Goal: Task Accomplishment & Management: Manage account settings

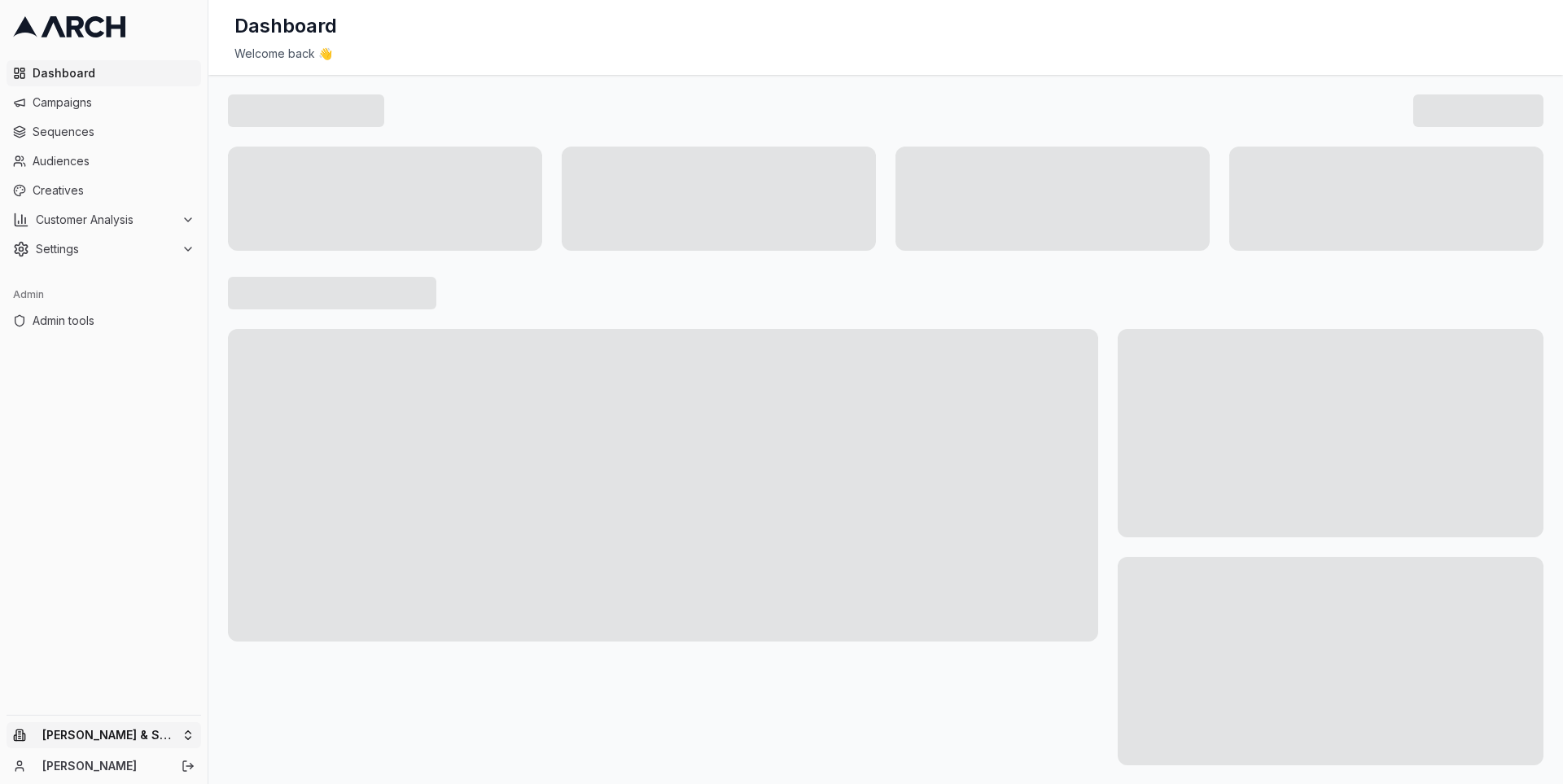
click at [145, 737] on html "Dashboard Campaigns Sequences Audiences Creatives Customer Analysis Settings Ad…" at bounding box center [782, 392] width 1563 height 784
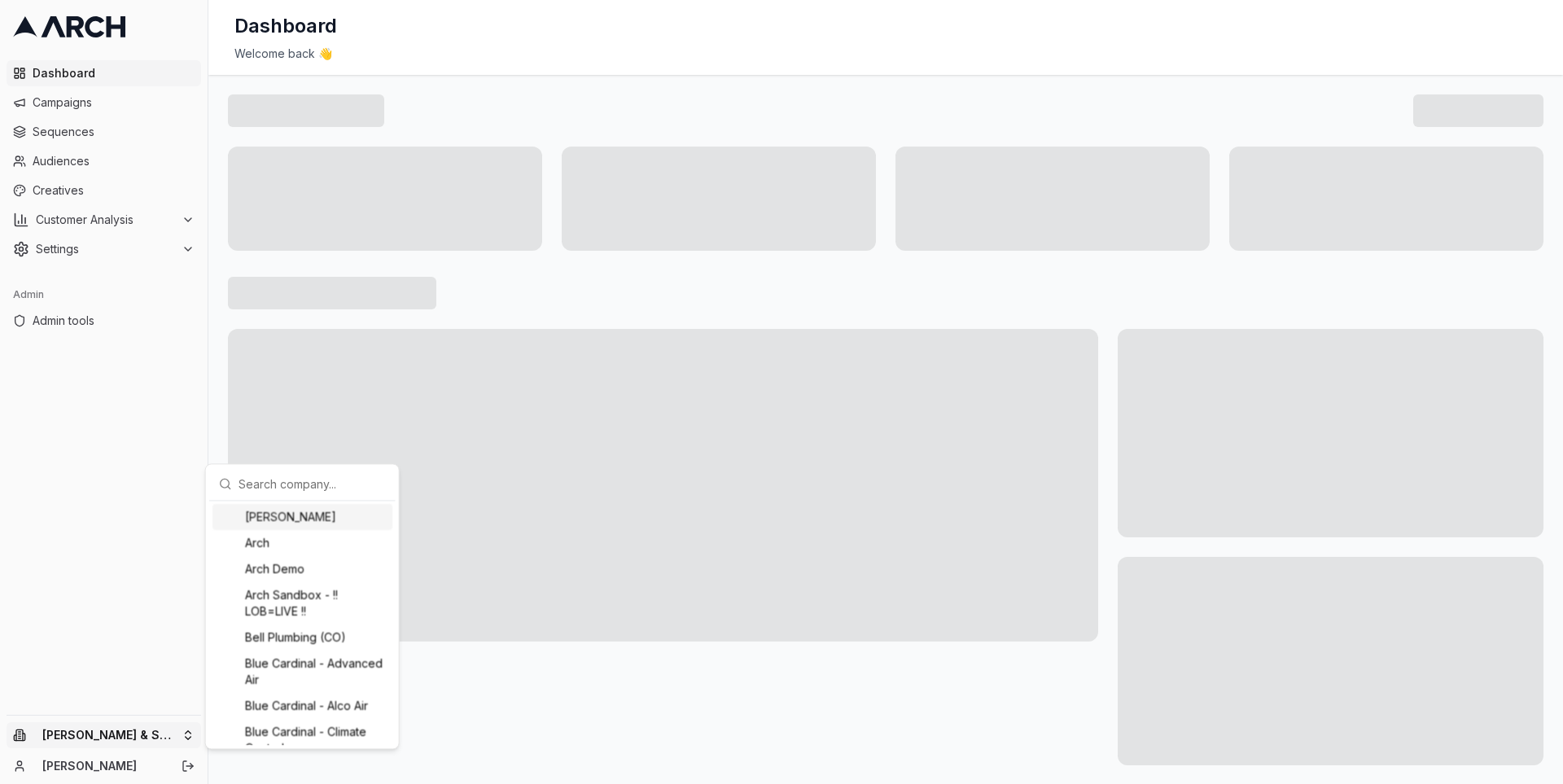
click at [260, 481] on input "text" at bounding box center [312, 482] width 148 height 32
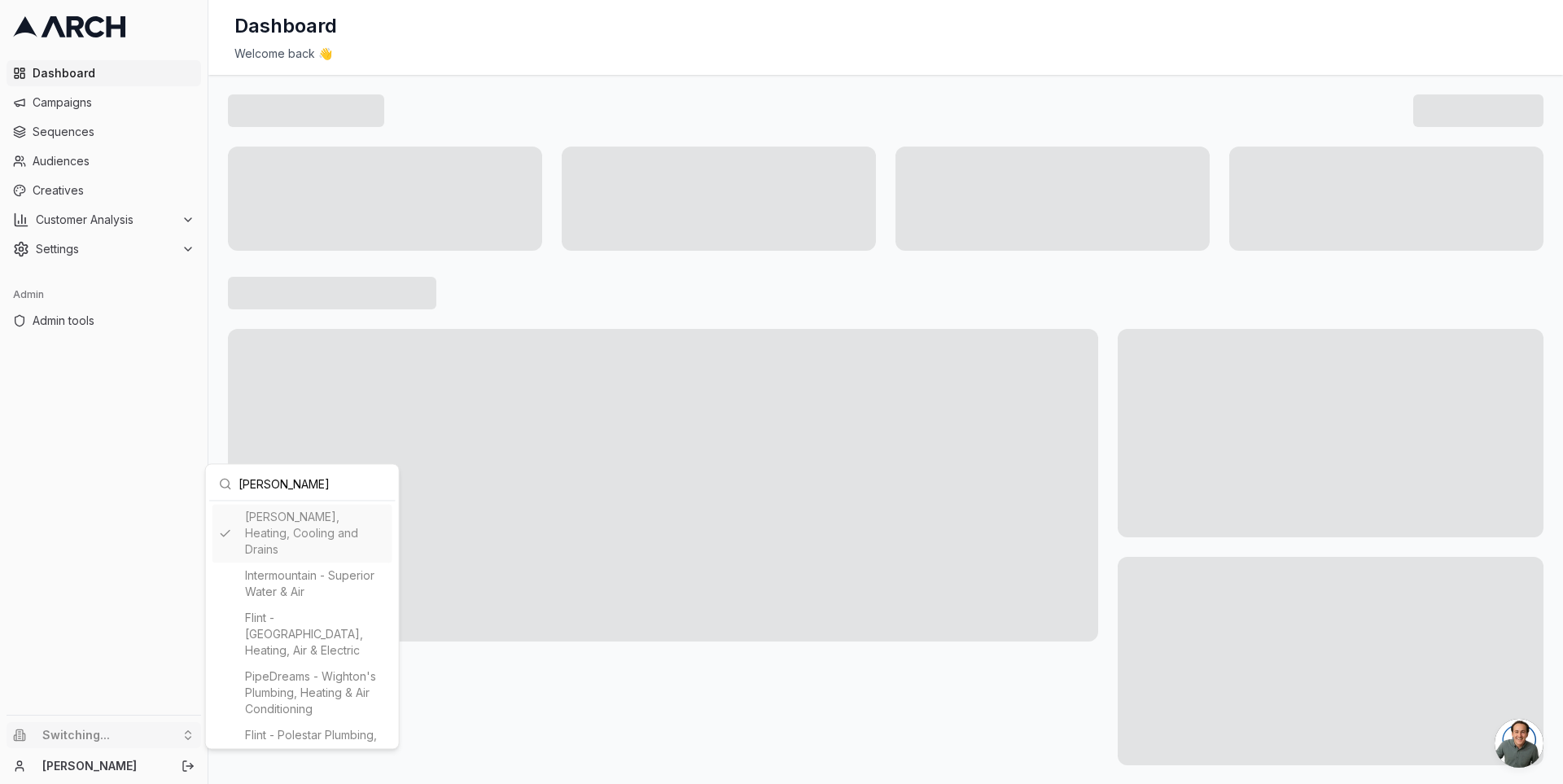
type input "peter"
click at [216, 354] on html "Dashboard Campaigns Sequences Audiences Creatives Customer Analysis Settings Ad…" at bounding box center [782, 392] width 1563 height 784
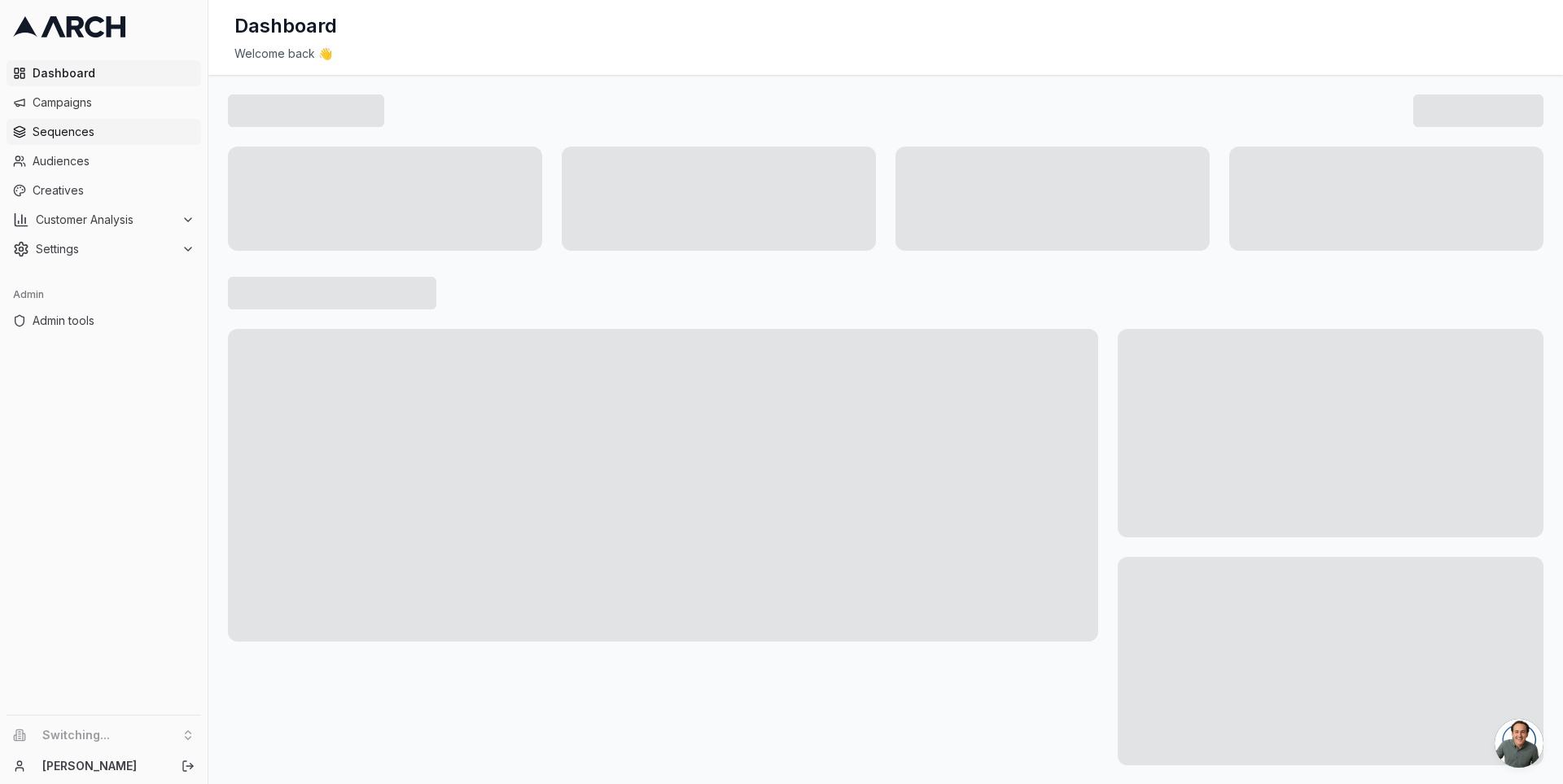
click at [156, 131] on span "Sequences" at bounding box center [113, 132] width 162 height 17
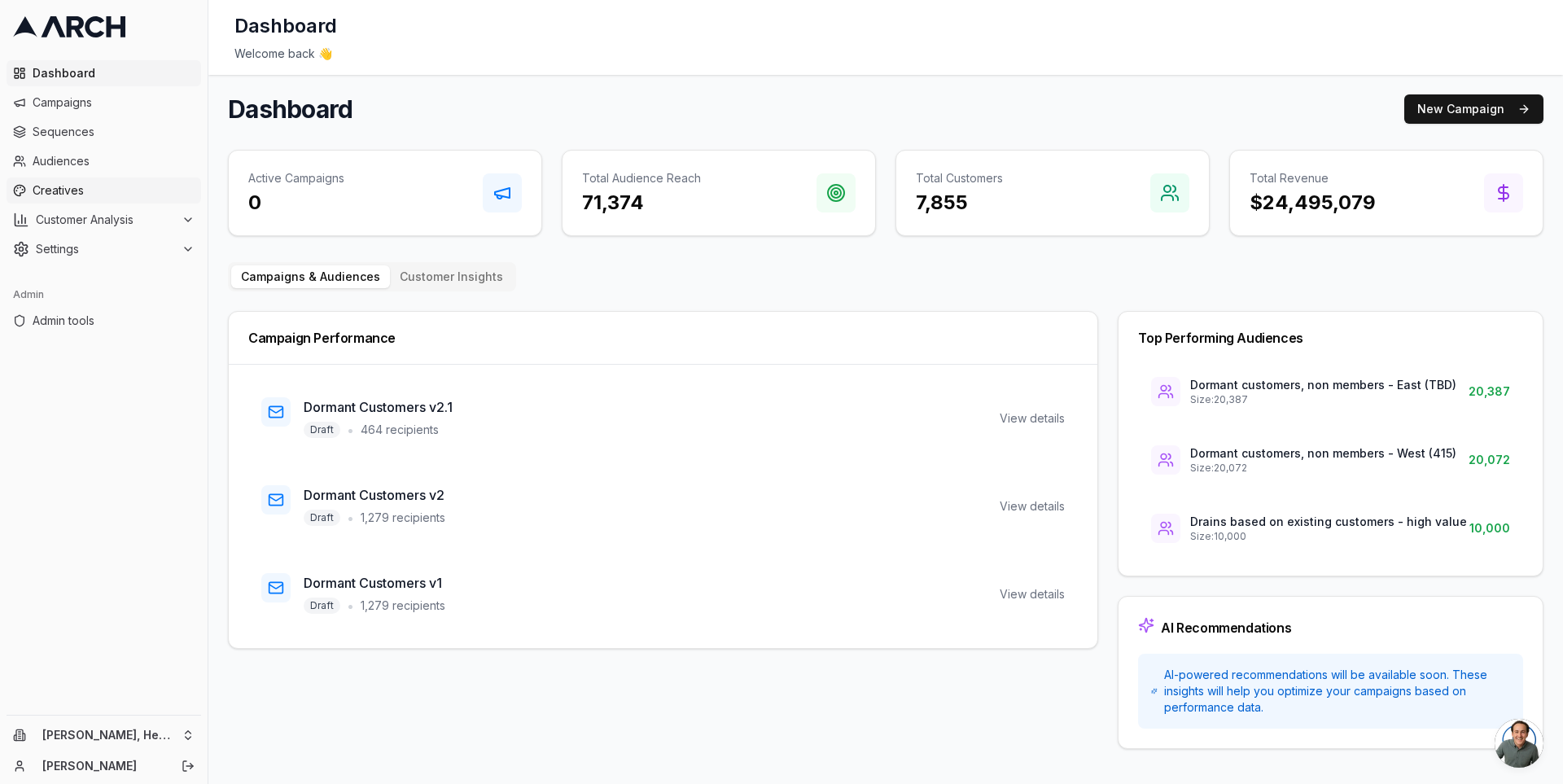
click at [99, 189] on span "Creatives" at bounding box center [113, 191] width 162 height 17
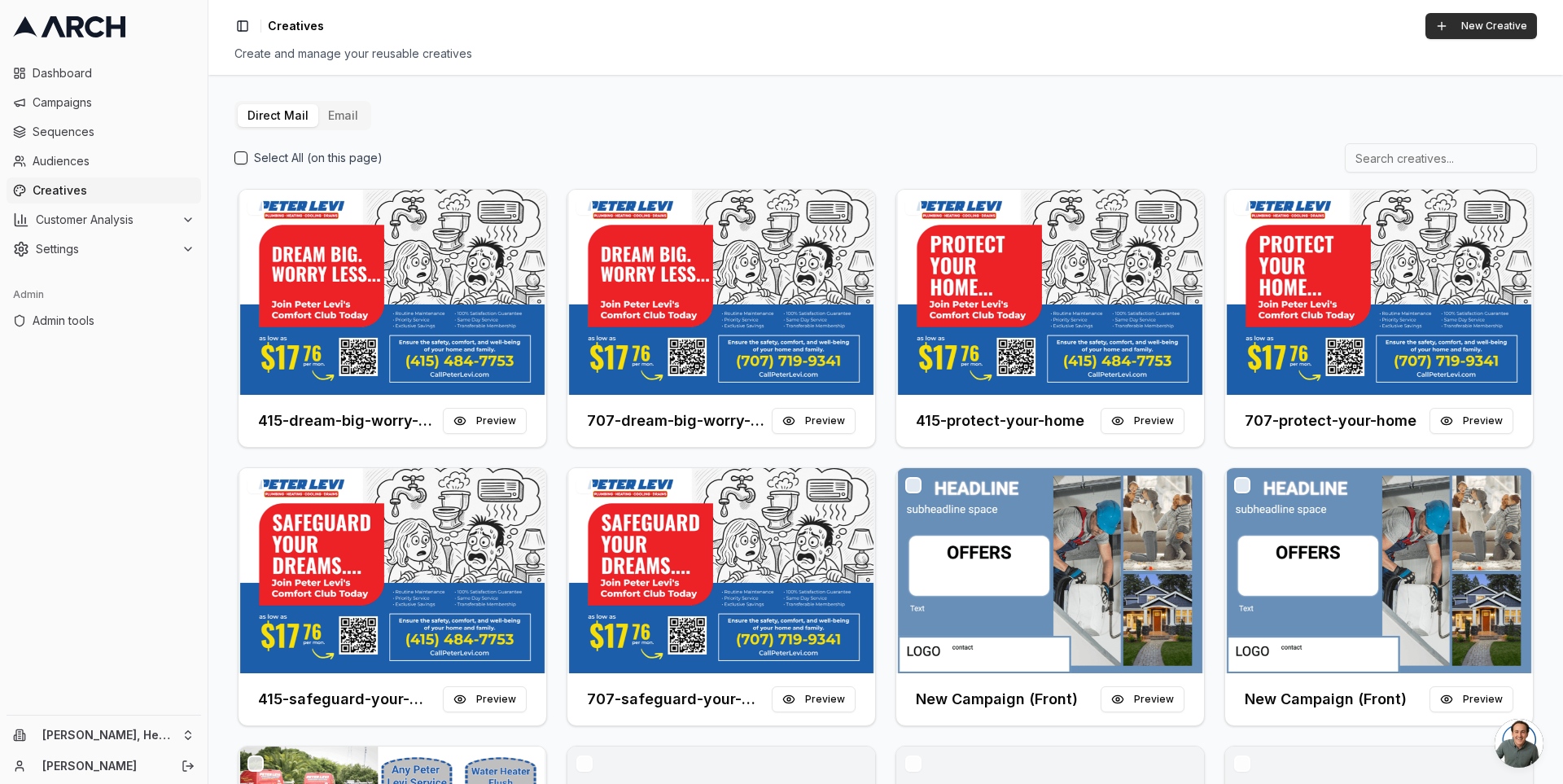
click at [1515, 18] on button "New Creative" at bounding box center [1481, 26] width 112 height 26
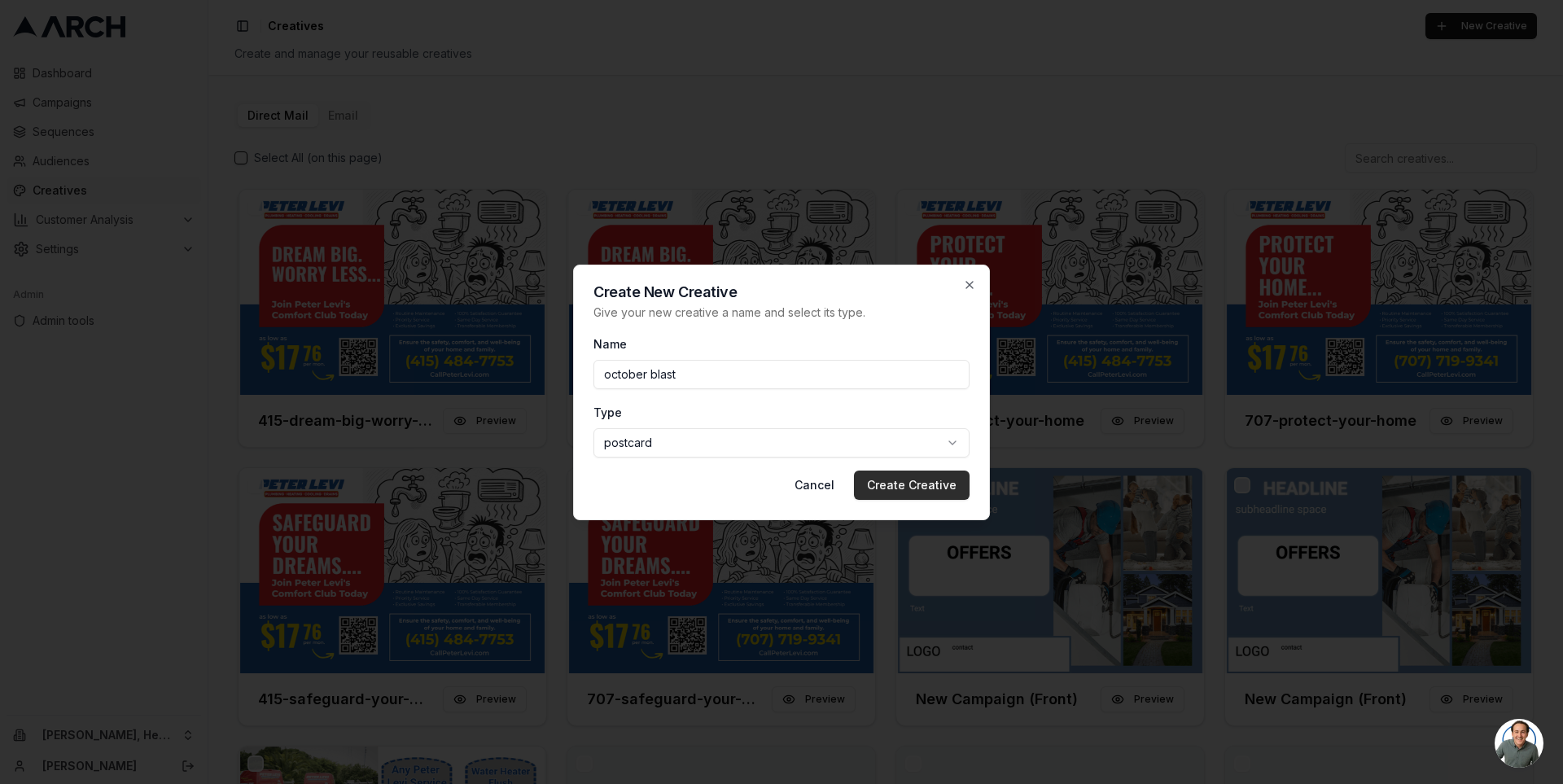
type input "october blast"
click at [911, 488] on button "Create Creative" at bounding box center [912, 485] width 116 height 29
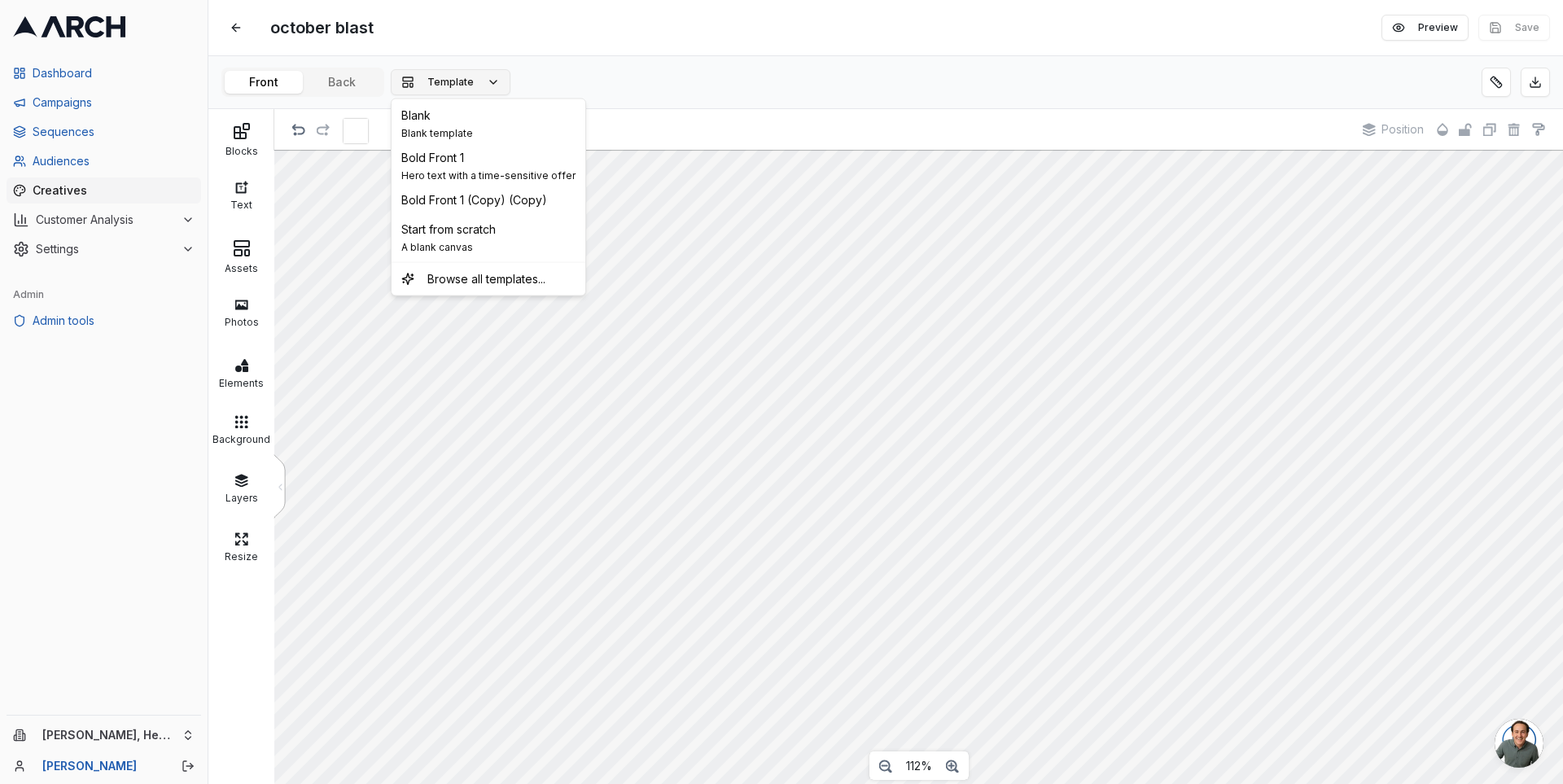
click at [467, 81] on span "Template" at bounding box center [450, 83] width 47 height 13
click at [470, 119] on div "Blank Blank template" at bounding box center [488, 124] width 187 height 42
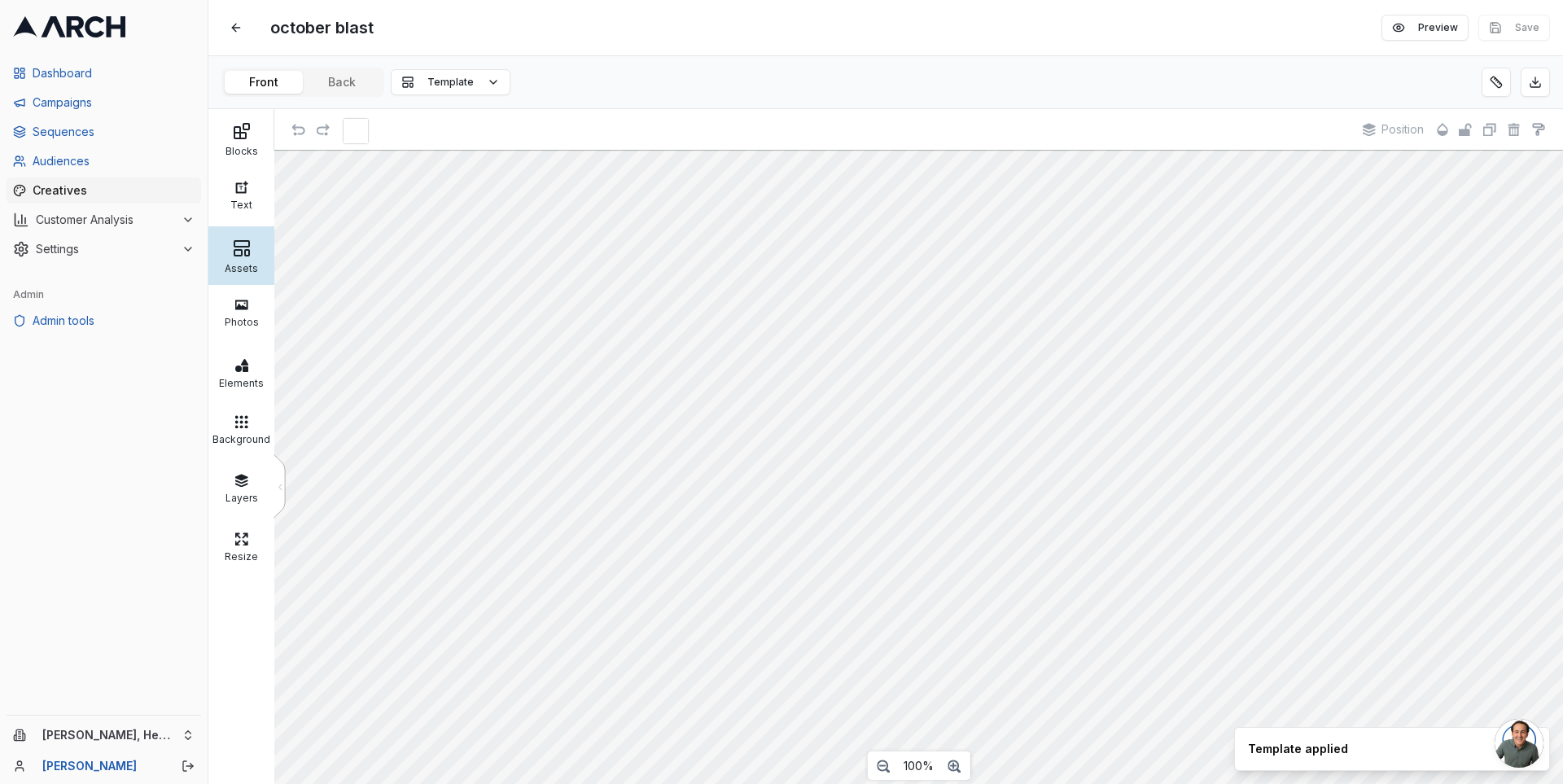
click at [236, 256] on icon at bounding box center [241, 248] width 19 height 19
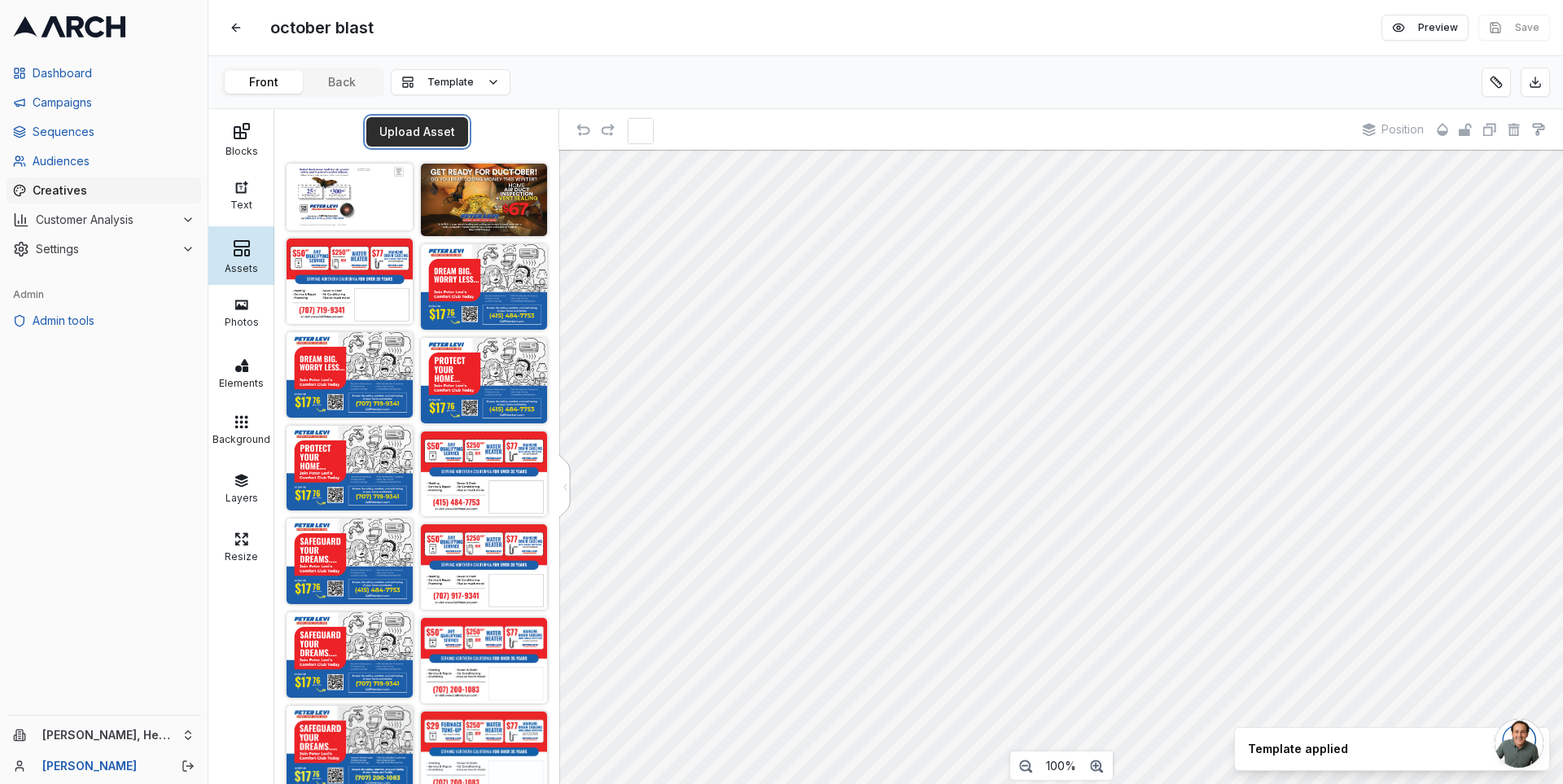
click at [403, 127] on button "Upload Asset" at bounding box center [416, 132] width 102 height 29
click at [347, 7] on div "october blast Edit Preview Save" at bounding box center [885, 28] width 1355 height 55
click at [309, 26] on span "october blast" at bounding box center [322, 28] width 116 height 29
type input "ductober blast"
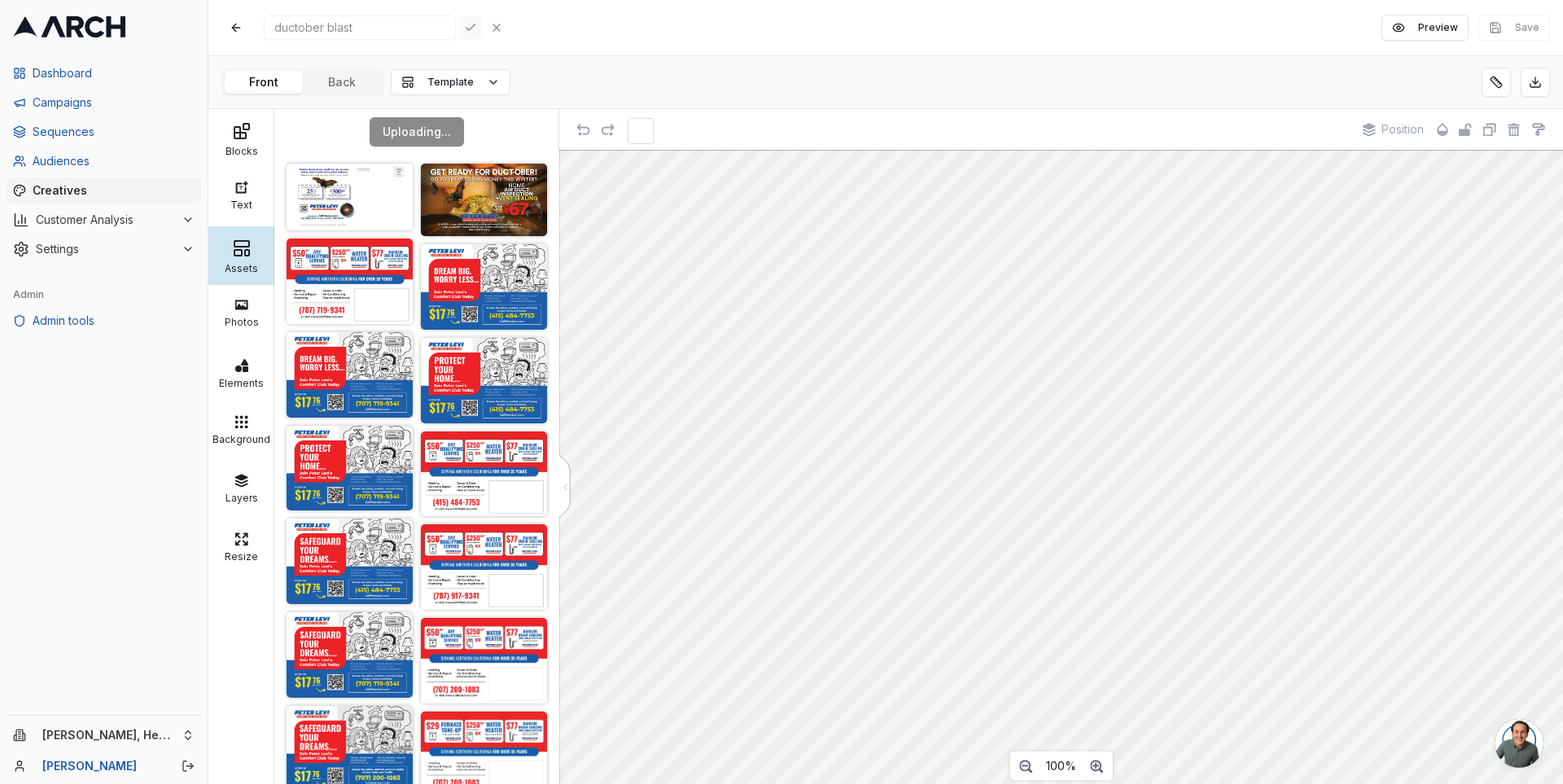
click at [460, 28] on div "Save Cancel" at bounding box center [483, 28] width 49 height 23
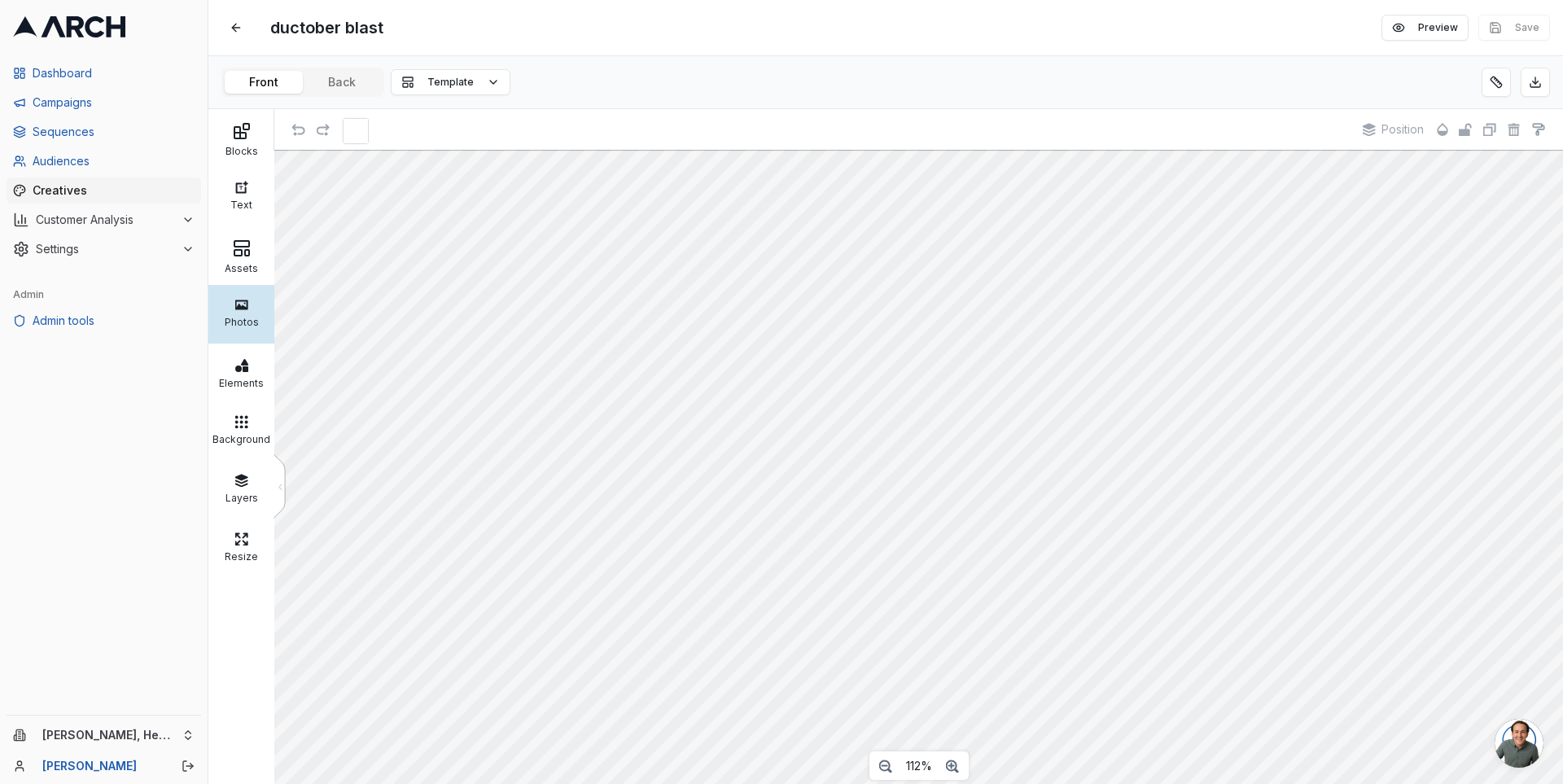
click at [244, 327] on div "Photos" at bounding box center [241, 320] width 58 height 17
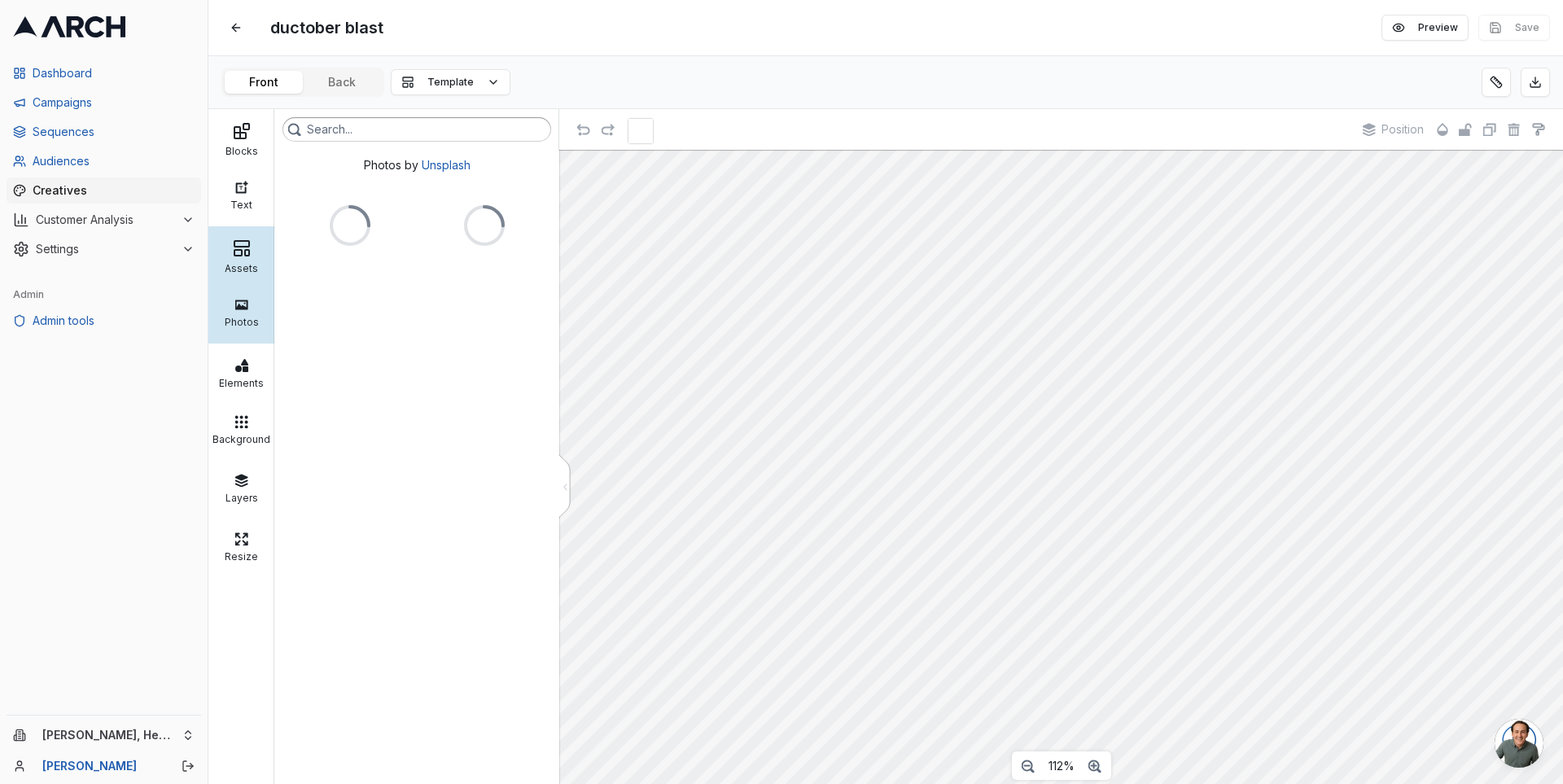
click at [243, 245] on icon at bounding box center [241, 248] width 19 height 19
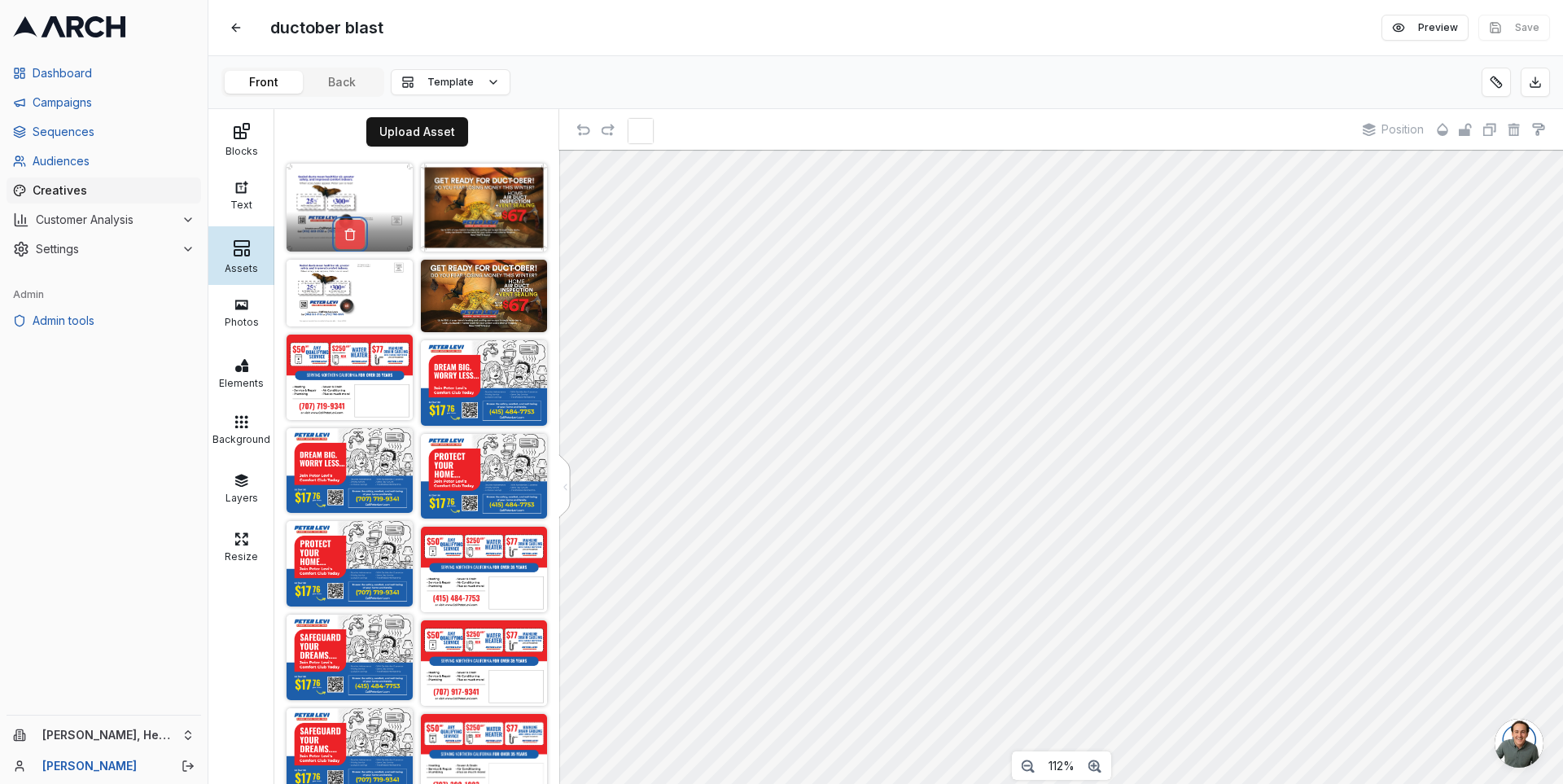
click at [347, 233] on button at bounding box center [350, 235] width 29 height 29
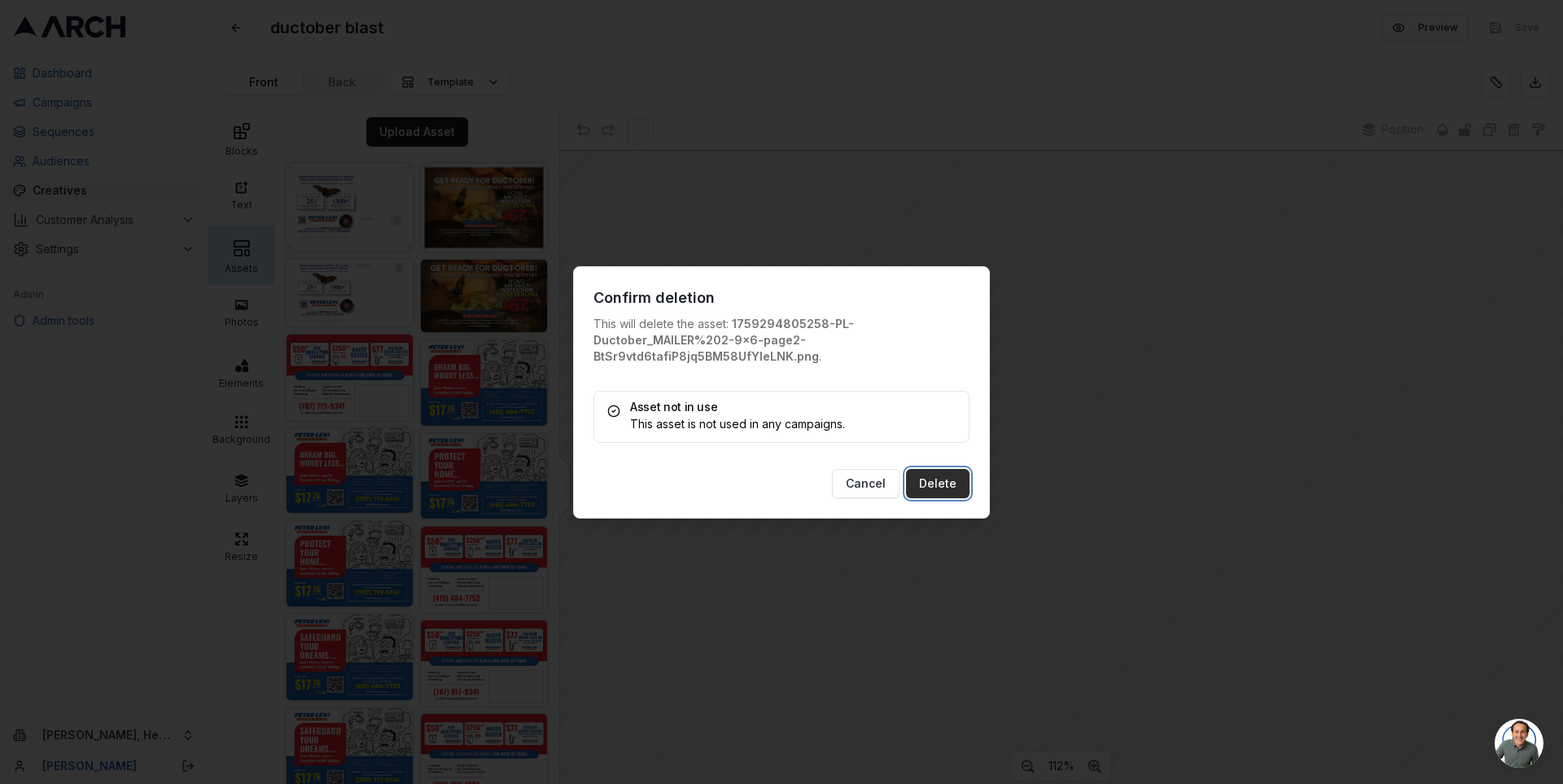
click at [933, 476] on button "Delete" at bounding box center [937, 483] width 63 height 29
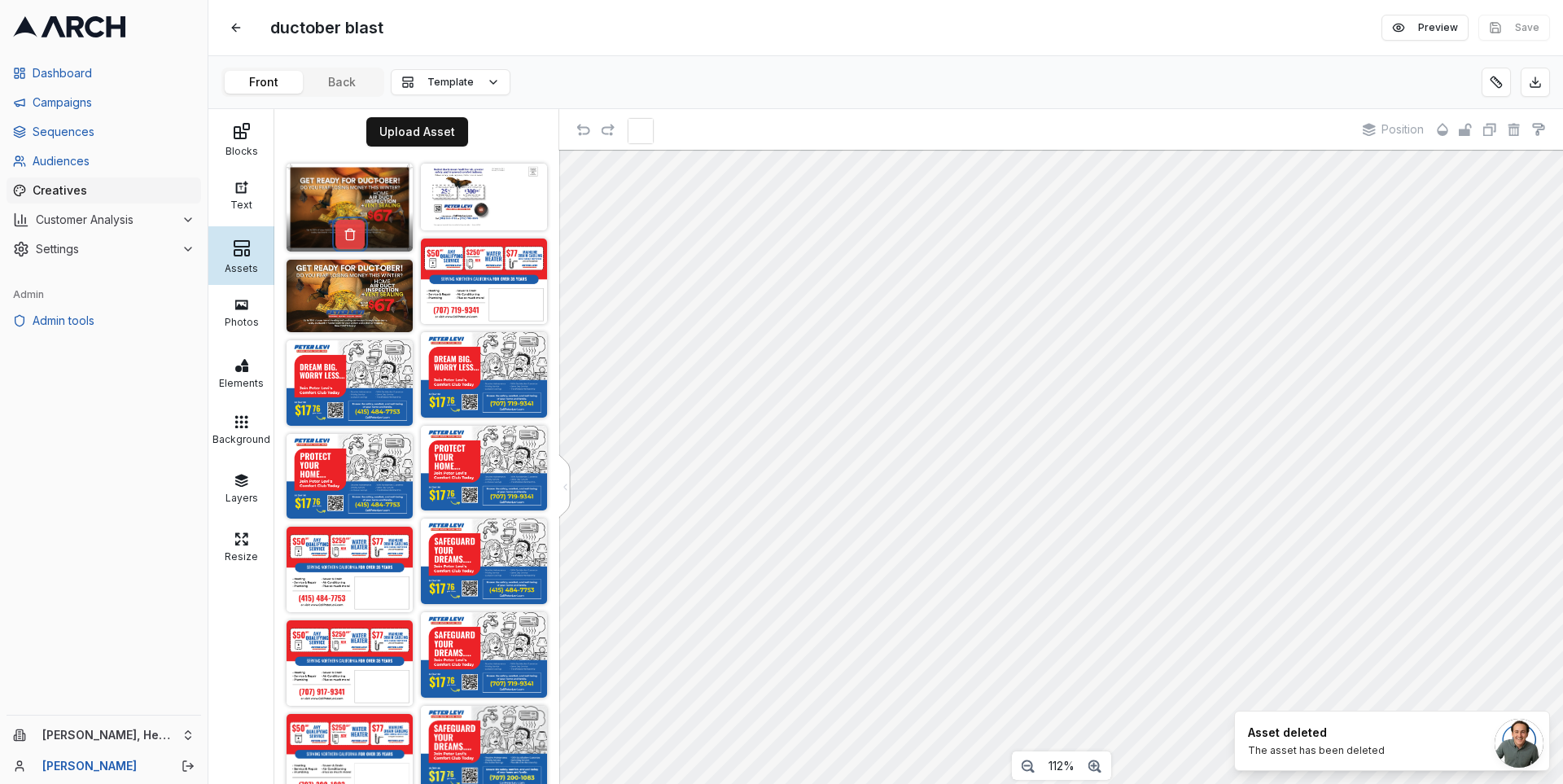
click at [345, 227] on button at bounding box center [350, 235] width 29 height 29
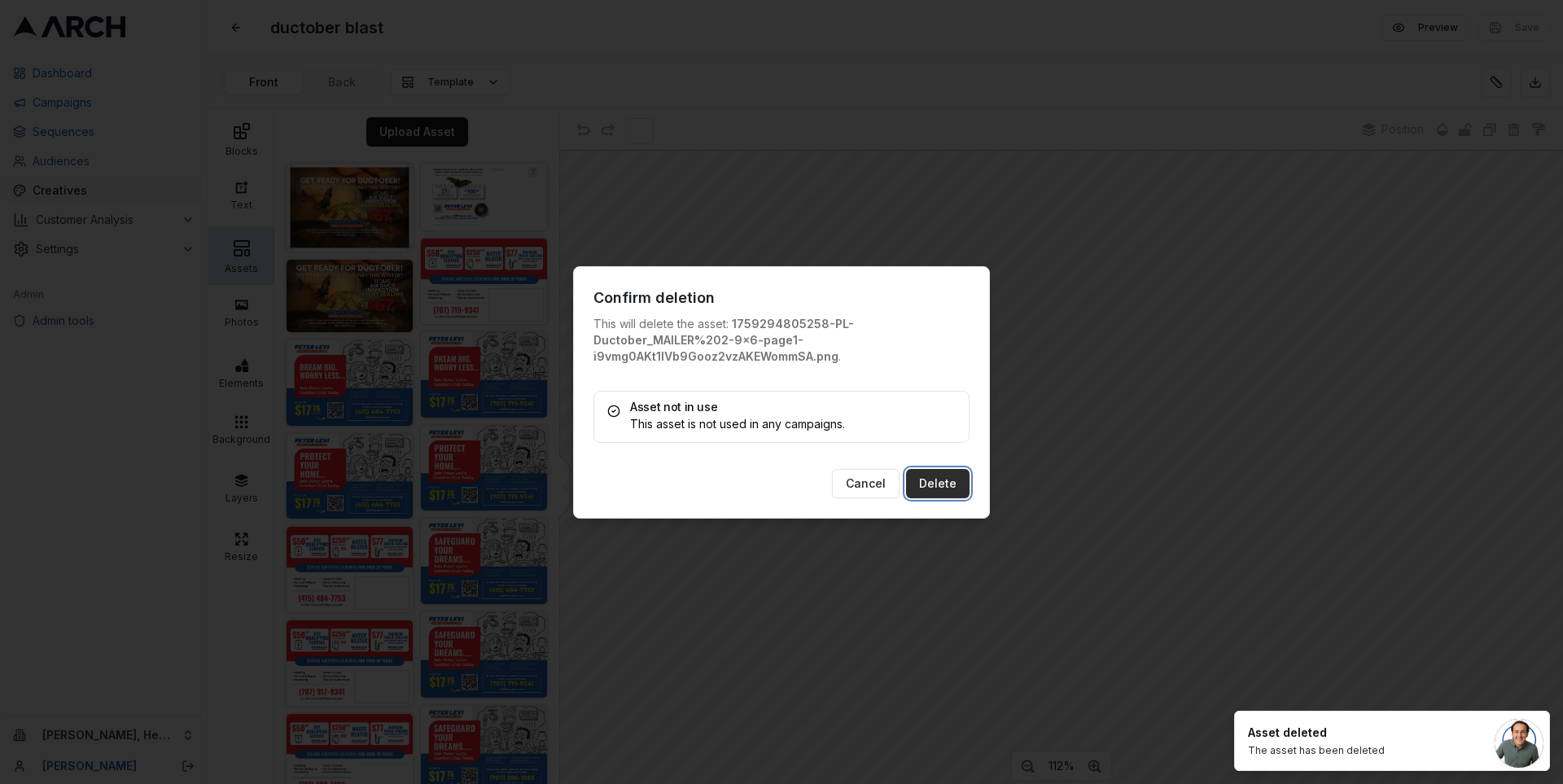
click at [937, 478] on button "Delete" at bounding box center [937, 483] width 63 height 29
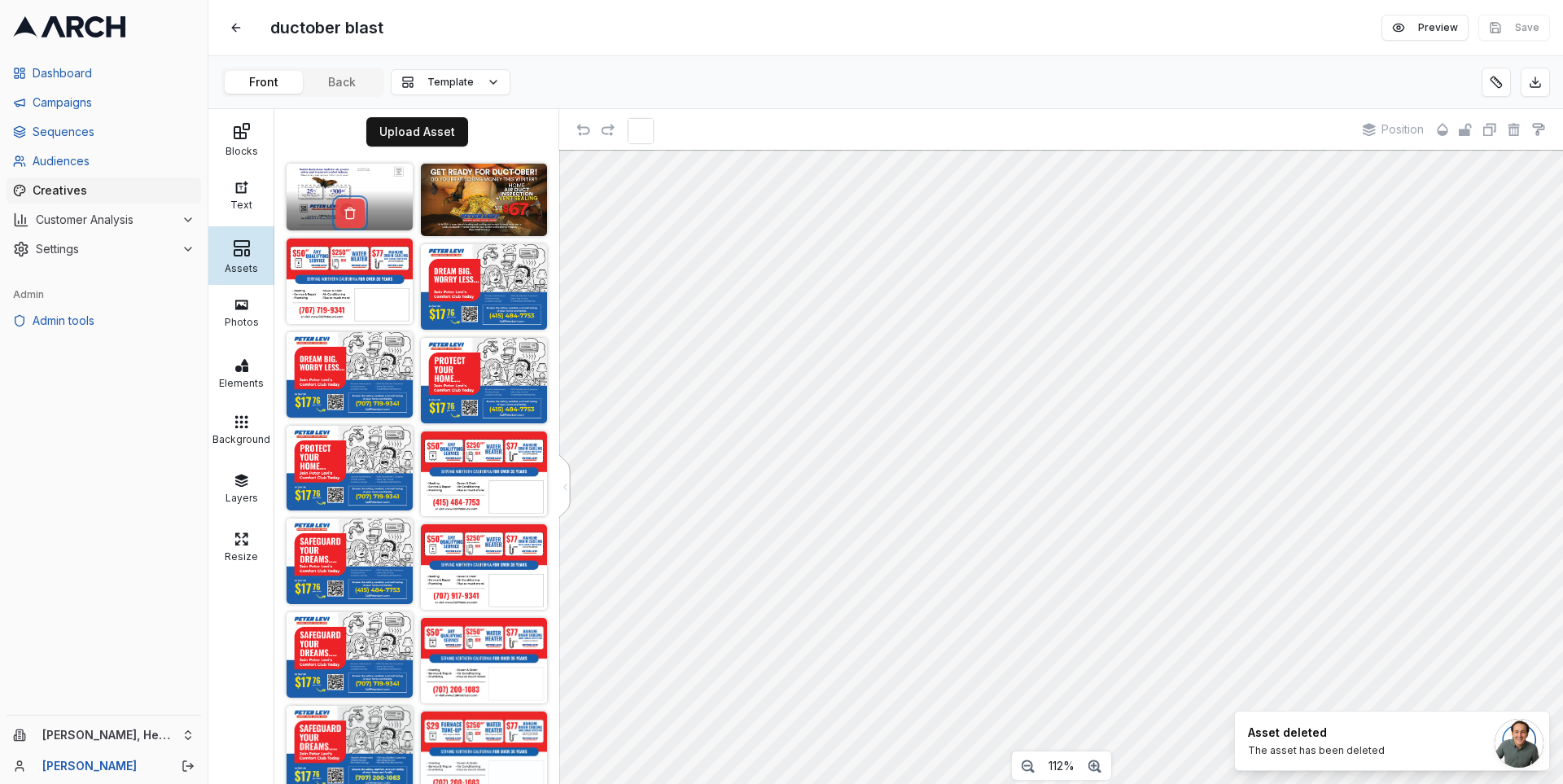
click at [342, 207] on button at bounding box center [350, 214] width 29 height 29
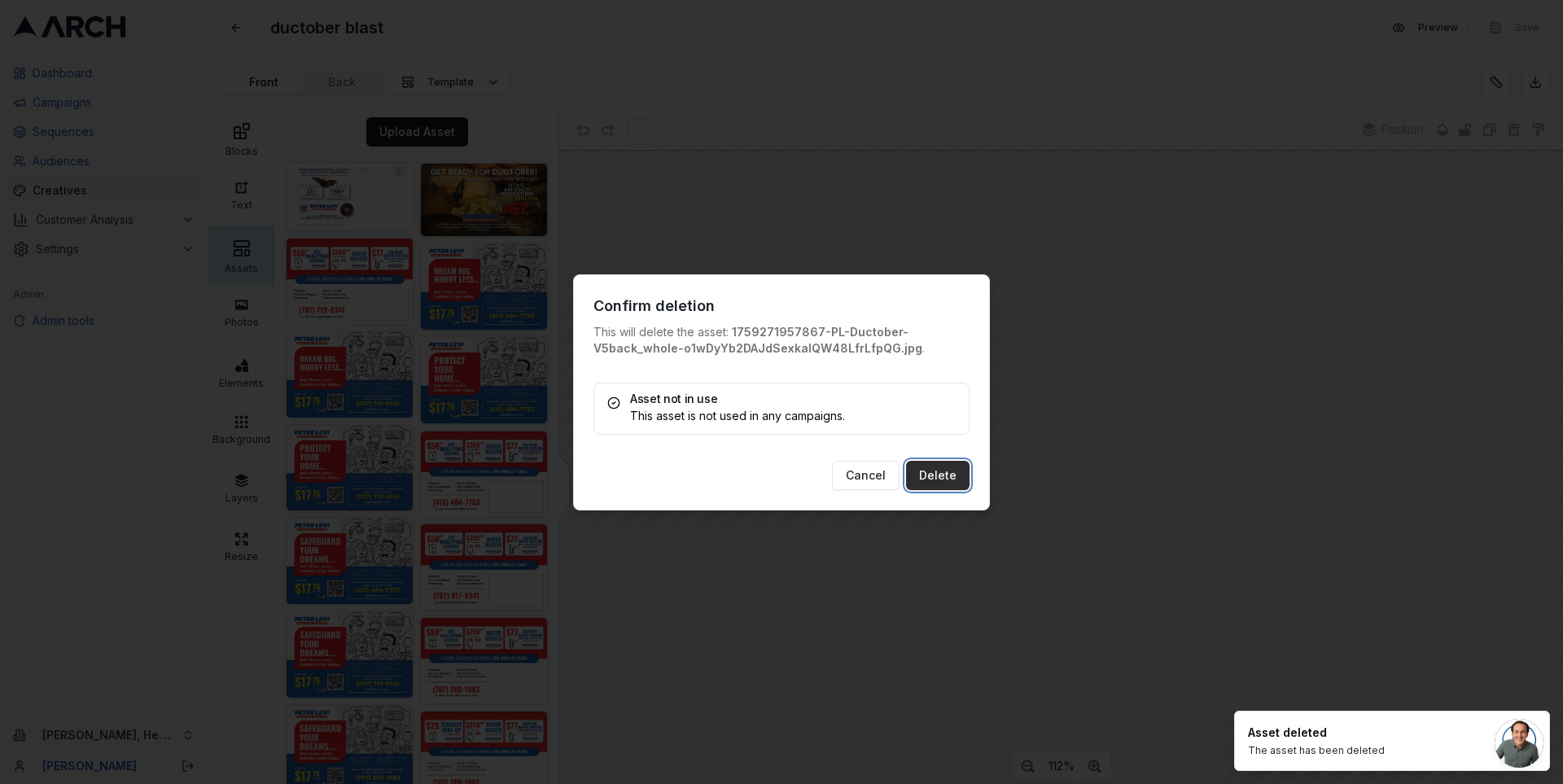
click at [933, 480] on button "Delete" at bounding box center [937, 475] width 63 height 29
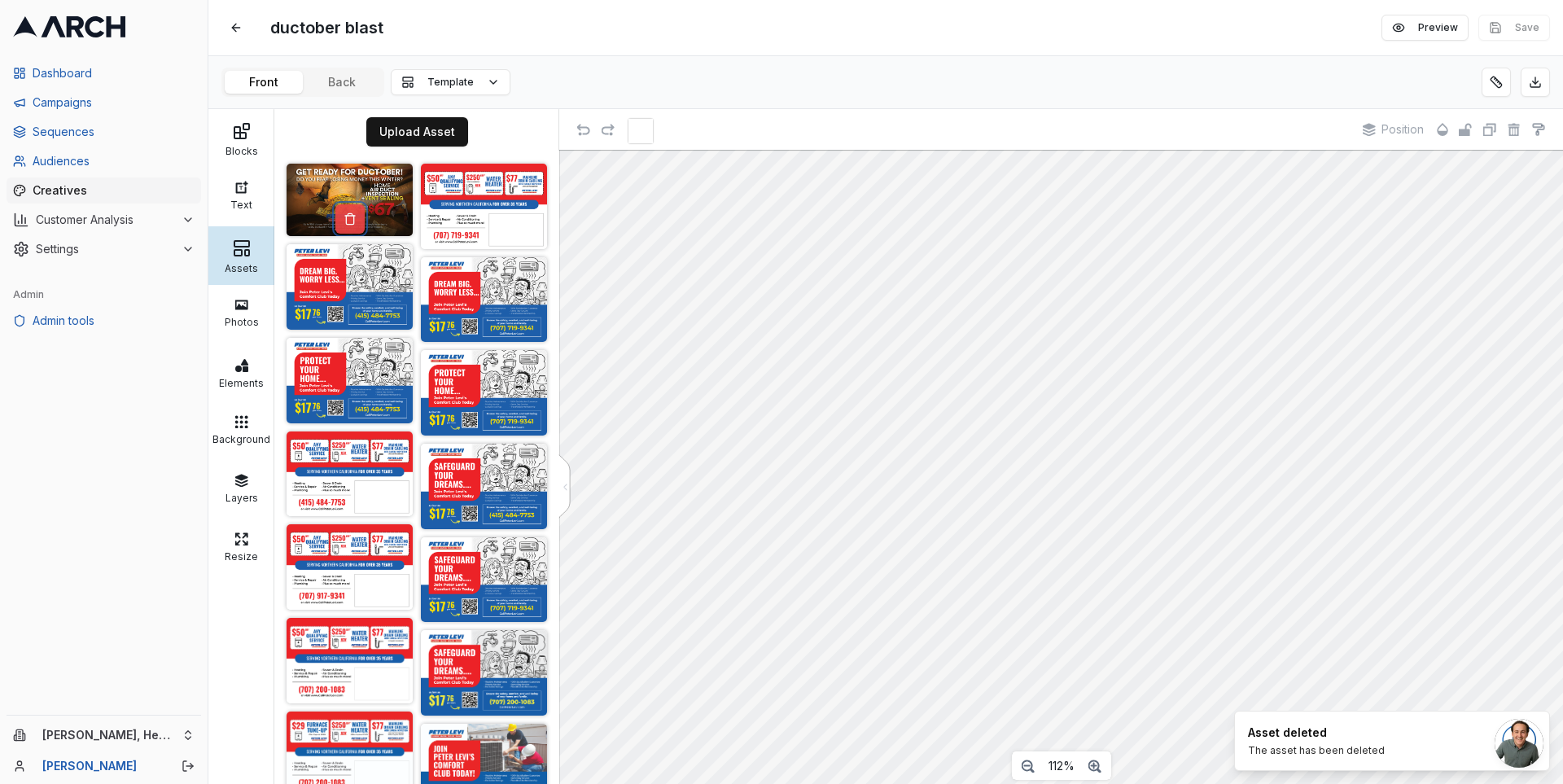
click at [344, 209] on button at bounding box center [350, 219] width 29 height 29
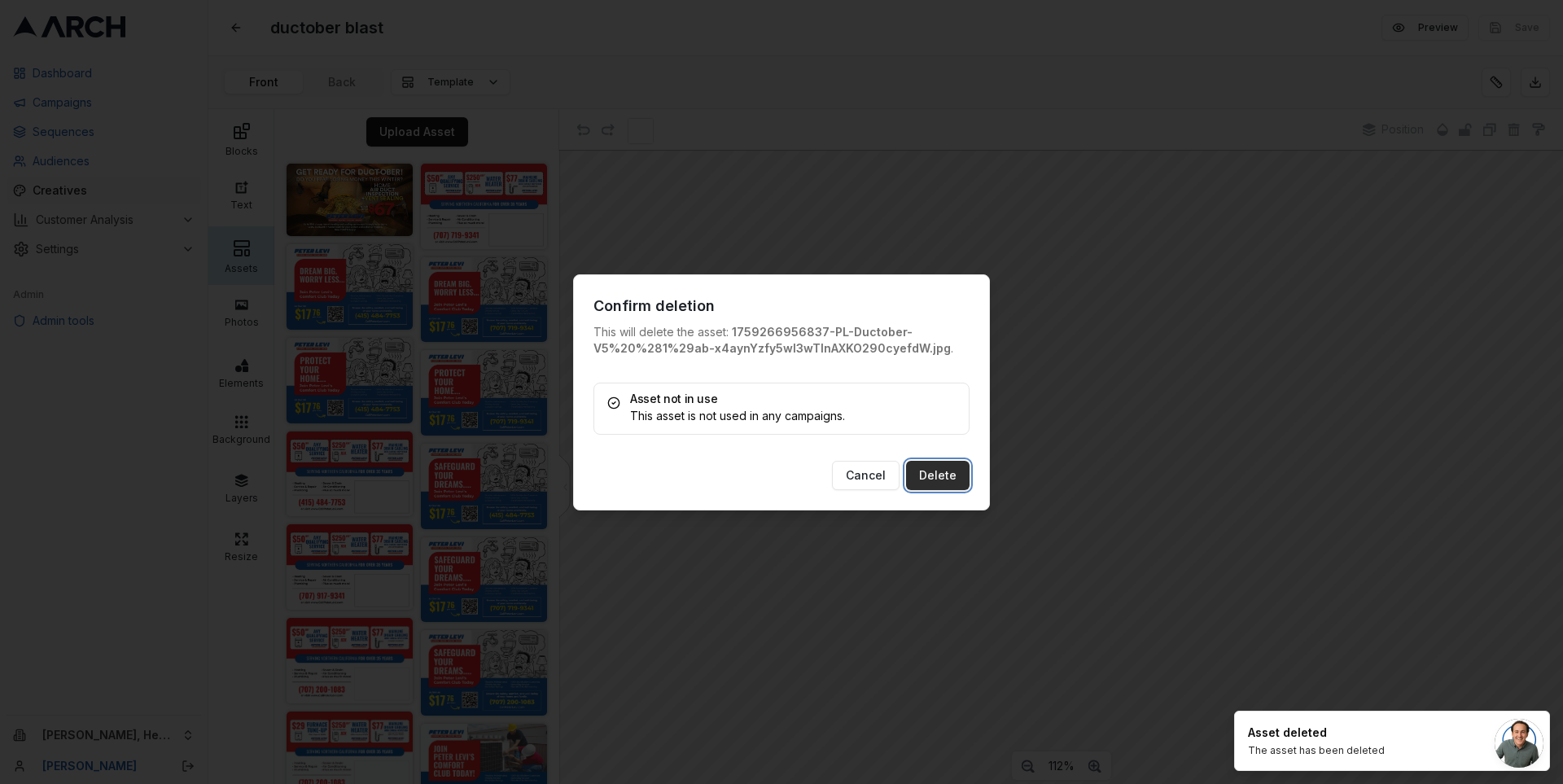
click at [951, 478] on button "Delete" at bounding box center [937, 475] width 63 height 29
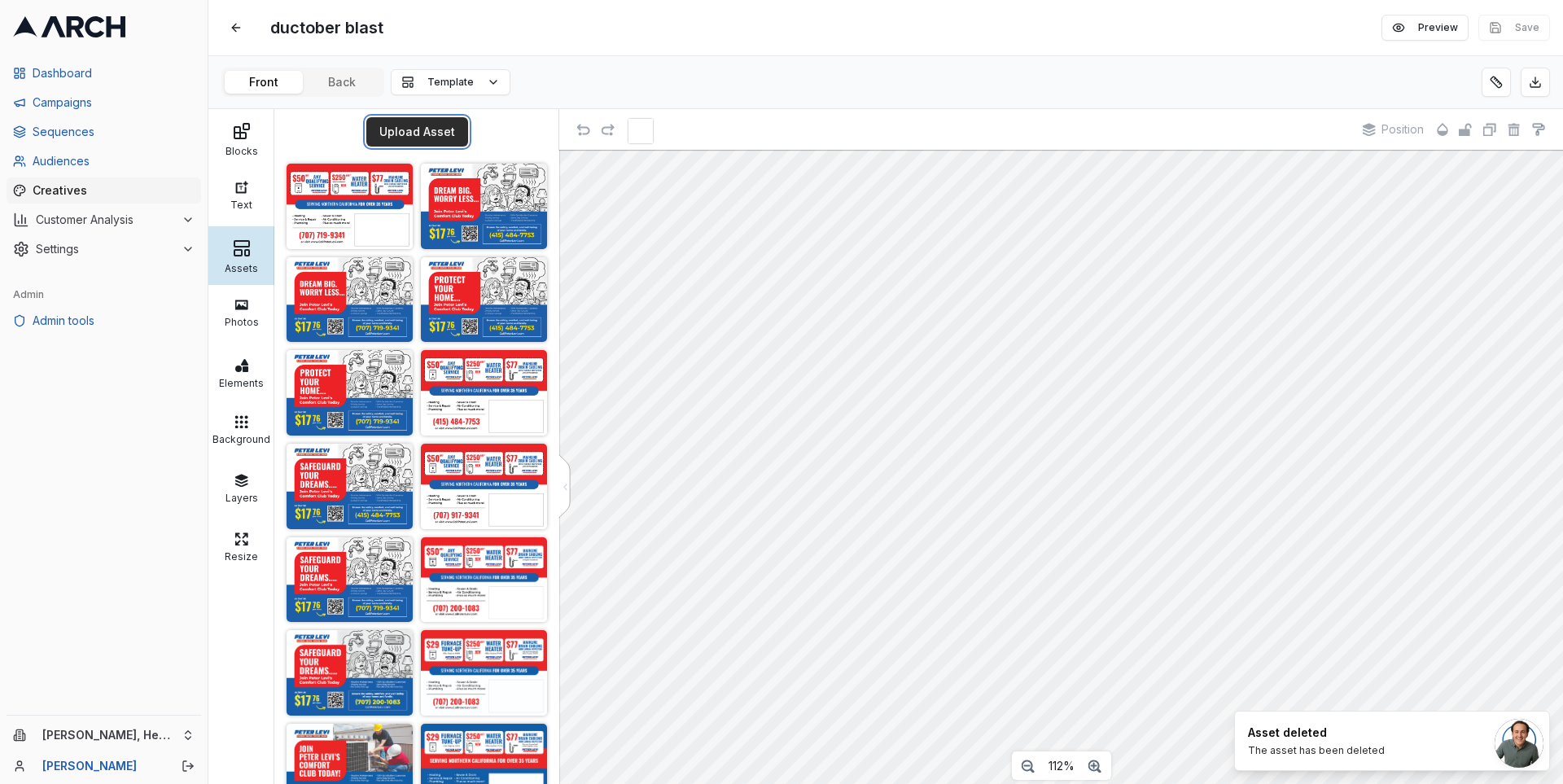
click at [432, 130] on button "Upload Asset" at bounding box center [416, 132] width 102 height 29
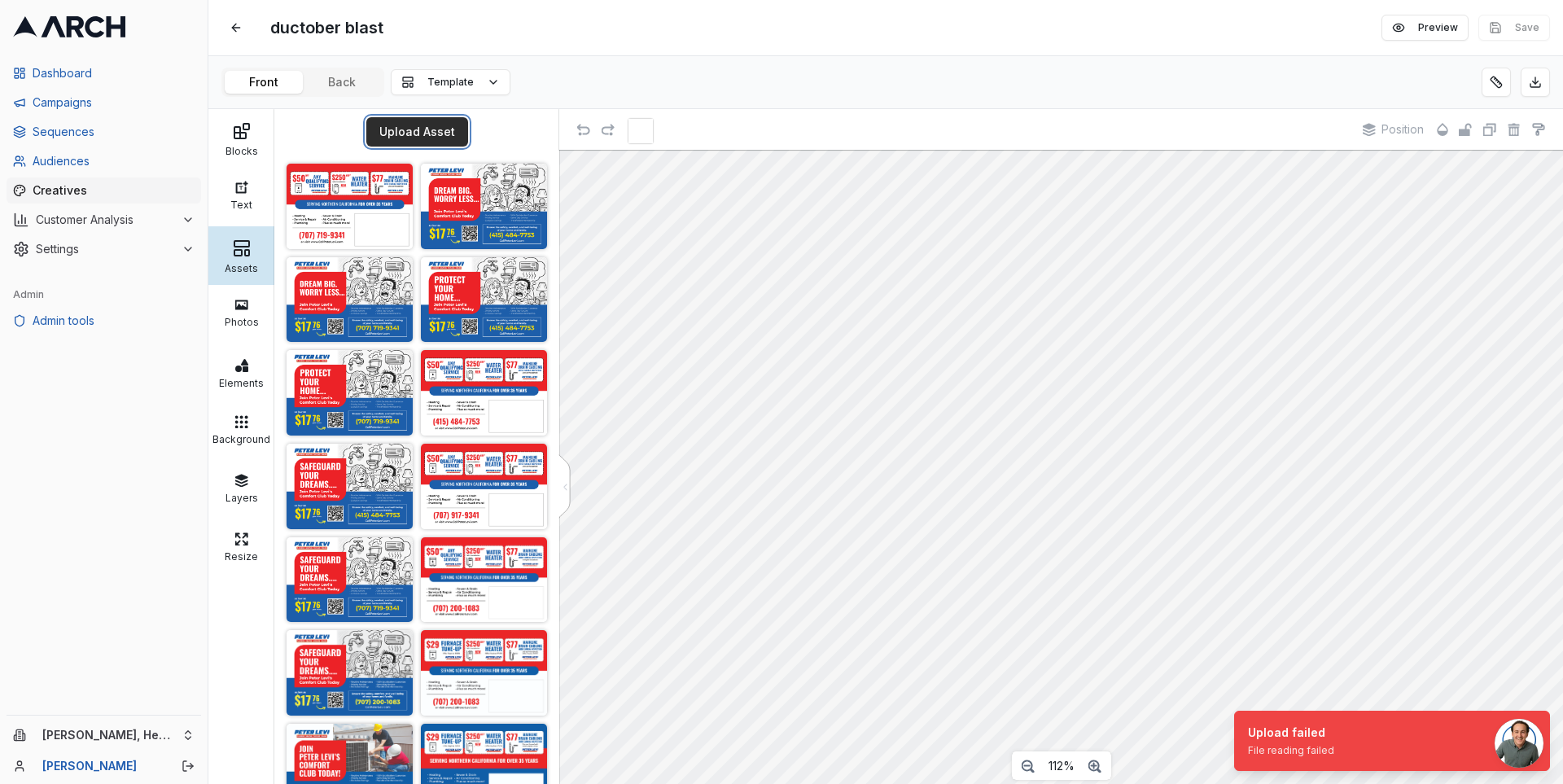
click at [410, 138] on button "Upload Asset" at bounding box center [416, 132] width 102 height 29
click at [416, 129] on button "Upload Asset" at bounding box center [416, 132] width 102 height 29
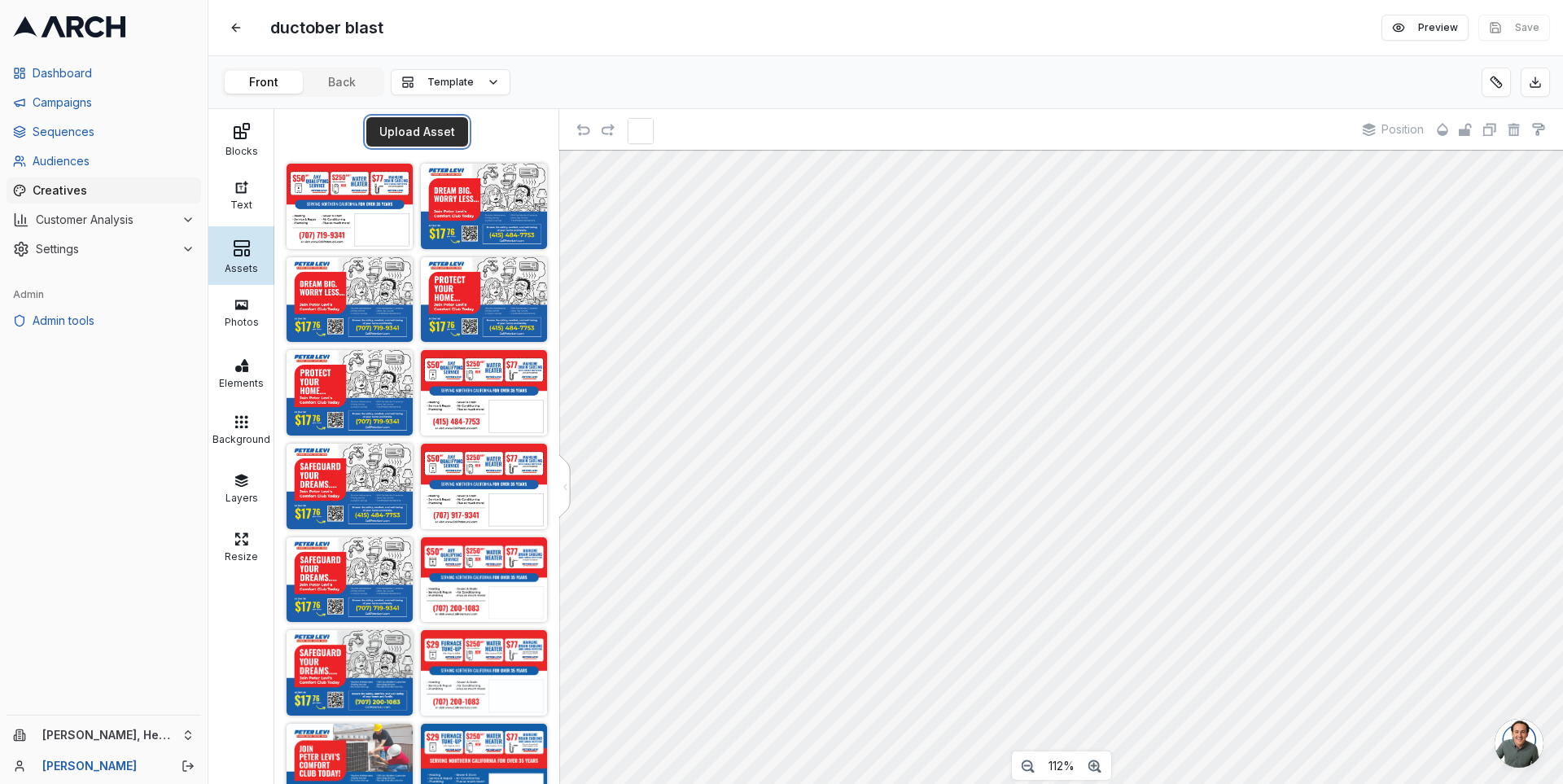
click at [394, 127] on button "Upload Asset" at bounding box center [416, 132] width 102 height 29
click at [408, 133] on button "Upload Asset" at bounding box center [416, 132] width 102 height 29
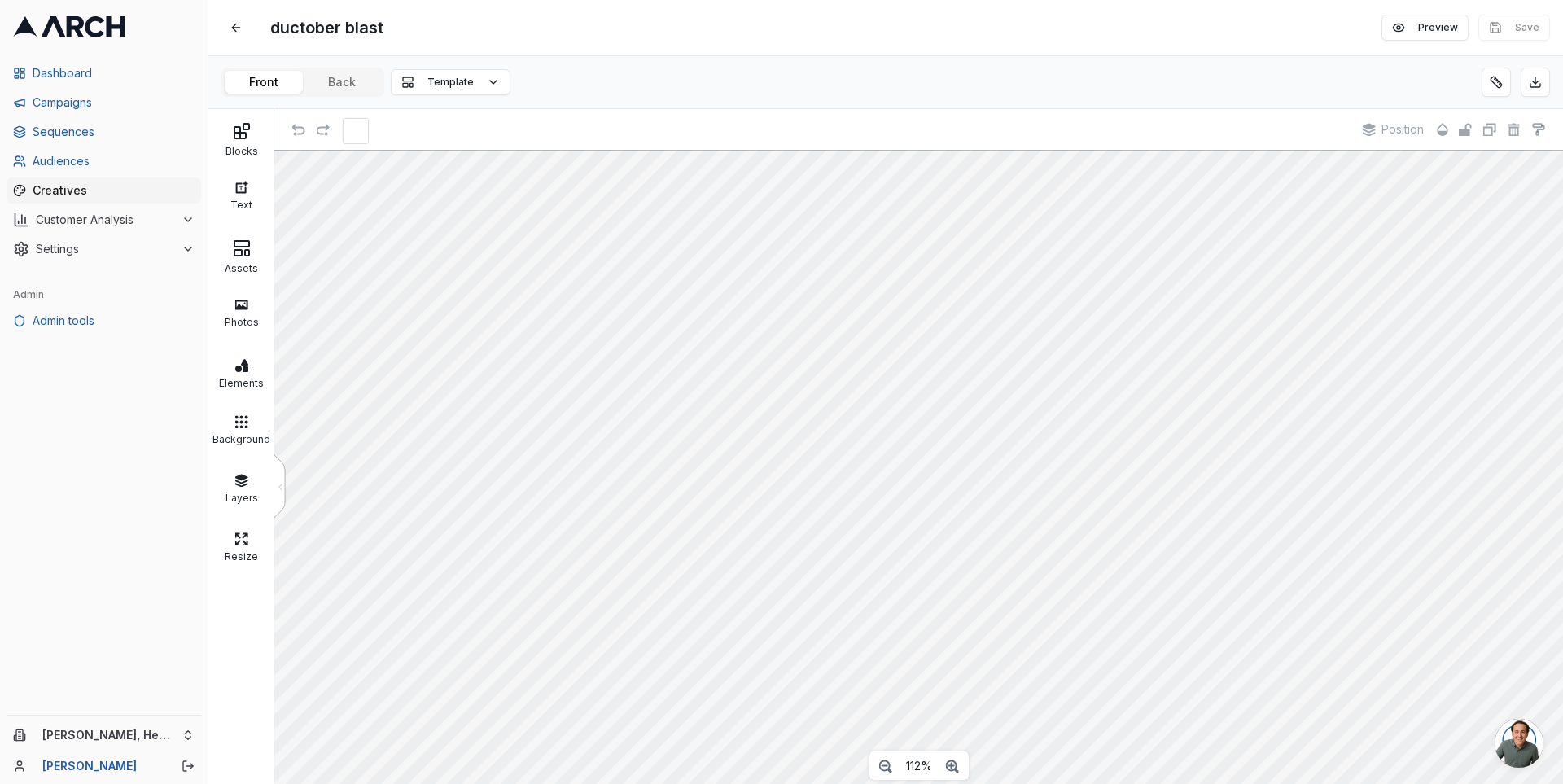
click at [358, 93] on div "Front Back" at bounding box center [302, 83] width 162 height 29
click at [242, 266] on div "Assets" at bounding box center [241, 266] width 58 height 17
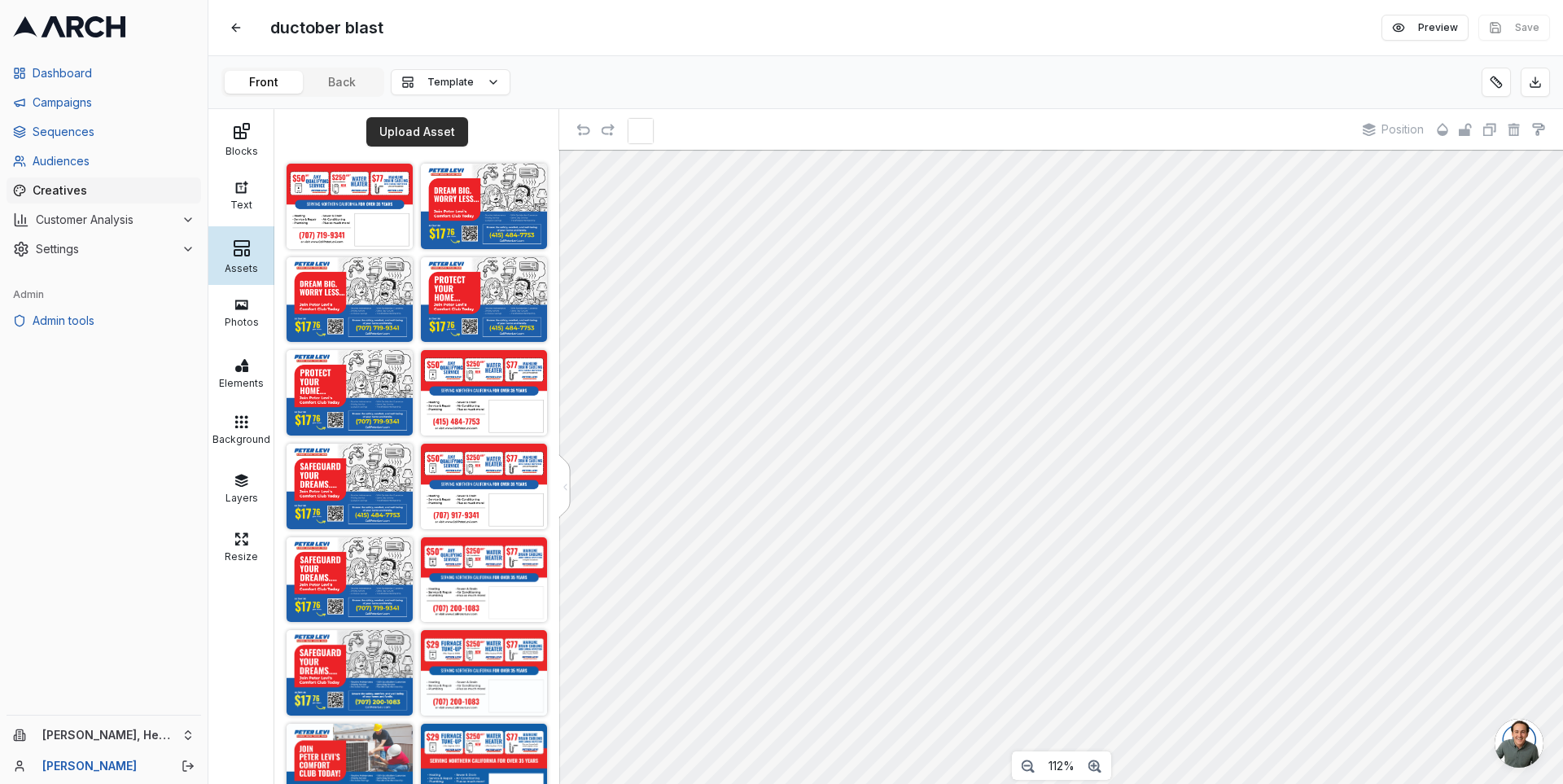
click at [405, 130] on button "Upload Asset" at bounding box center [416, 132] width 102 height 29
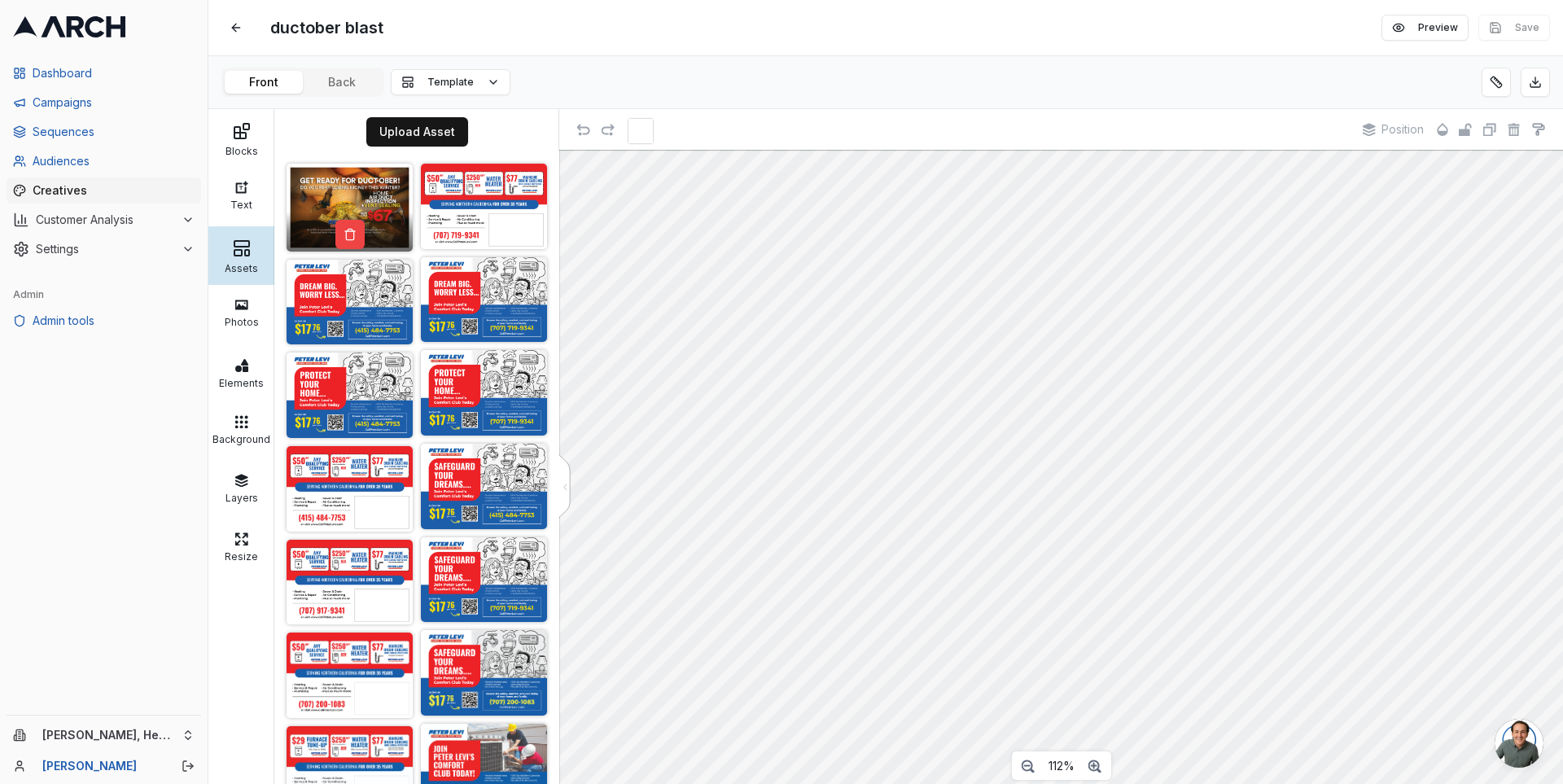
click at [343, 181] on img at bounding box center [349, 207] width 127 height 88
click at [1499, 748] on body "Dashboard Campaigns Sequences Audiences Creatives Customer Analysis Settings Ad…" at bounding box center [782, 392] width 1563 height 784
click at [1498, 81] on button at bounding box center [1496, 83] width 29 height 29
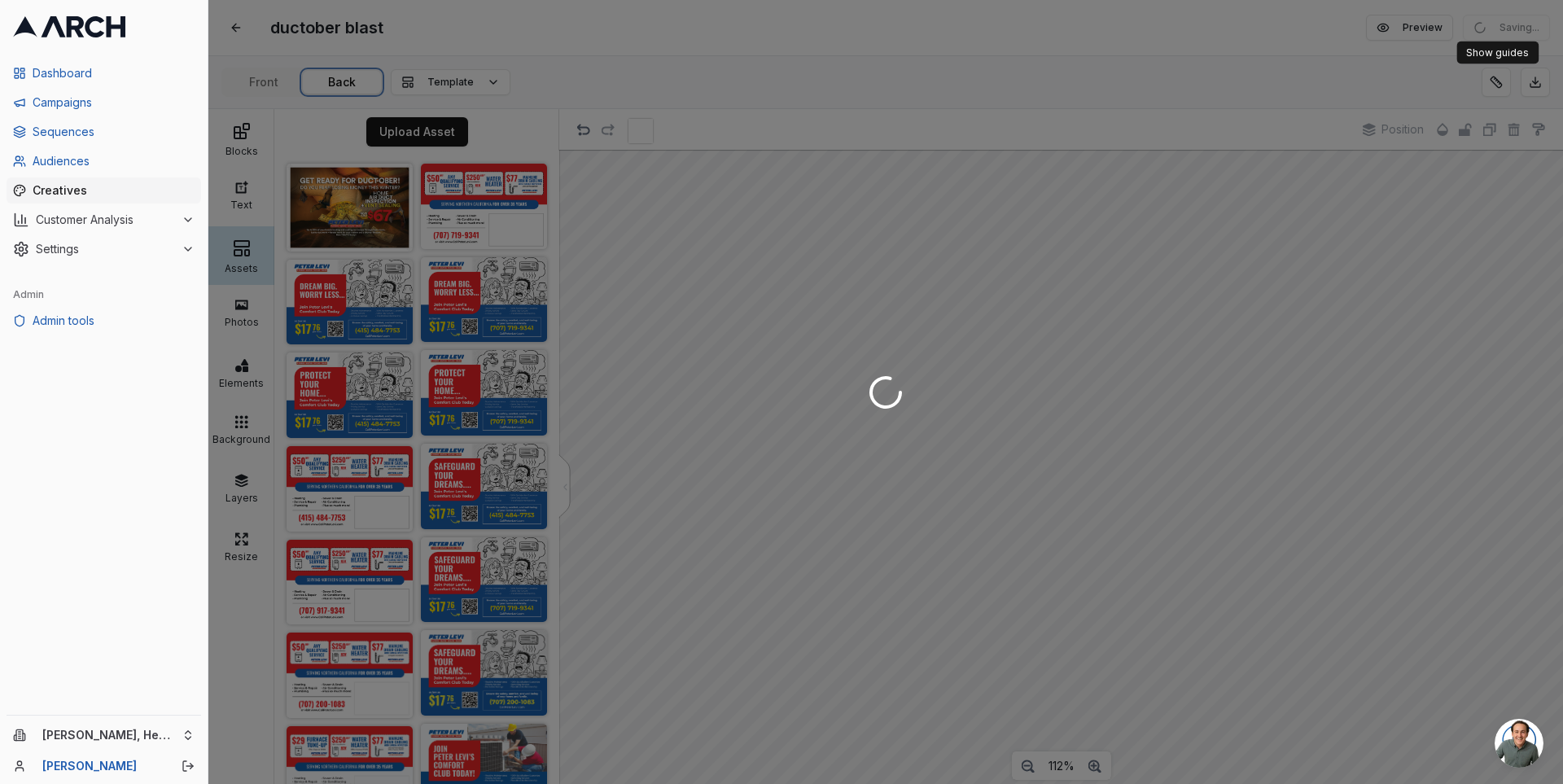
click at [317, 82] on div "ductober blast Edit Preview Saving... Front Back Template Blocks Text Assets Ph…" at bounding box center [885, 392] width 1355 height 784
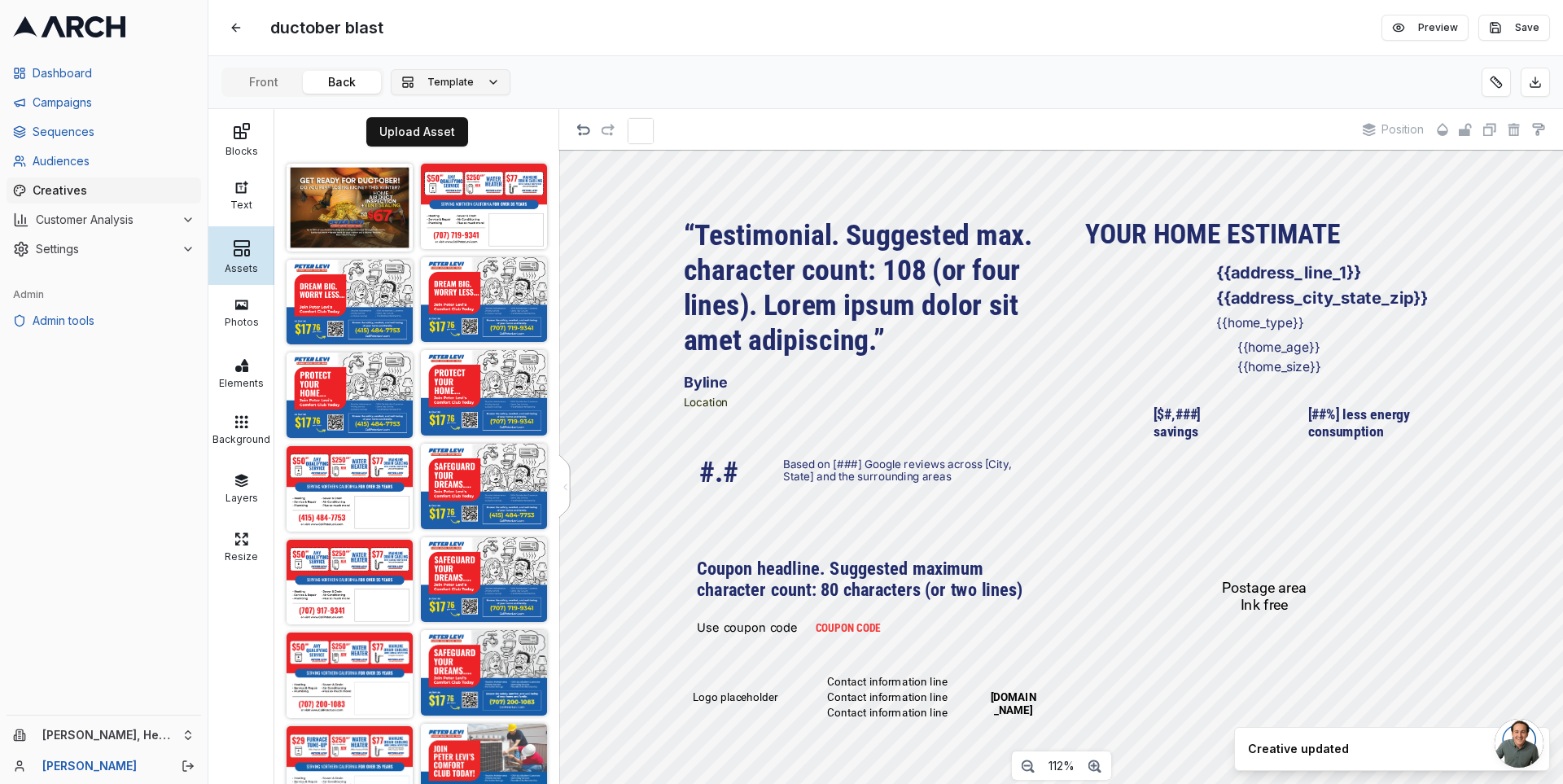
click at [460, 76] on span "Template" at bounding box center [450, 83] width 47 height 13
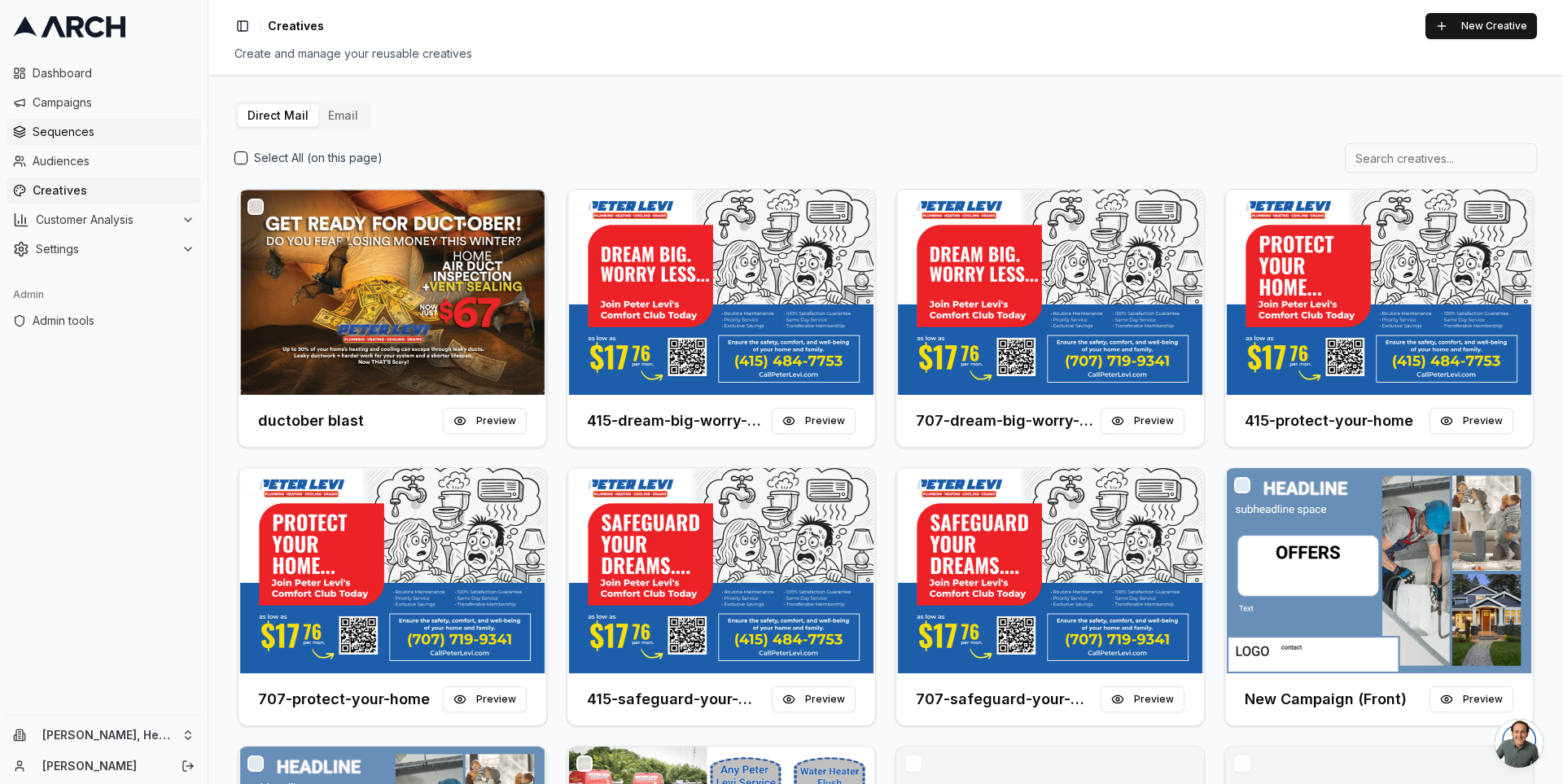
click at [133, 133] on span "Sequences" at bounding box center [113, 132] width 162 height 17
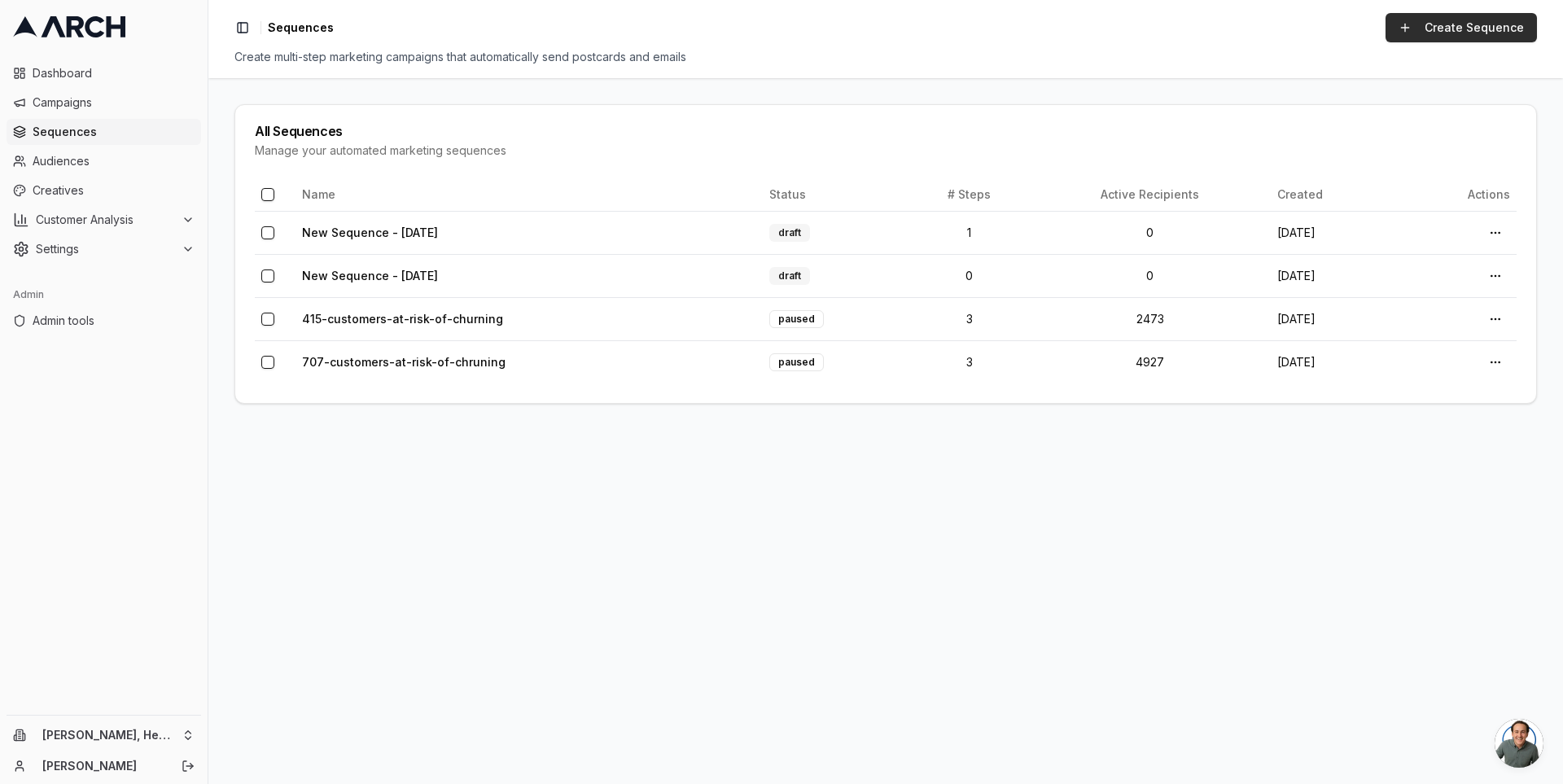
click at [1434, 25] on link "Create Sequence" at bounding box center [1460, 28] width 151 height 29
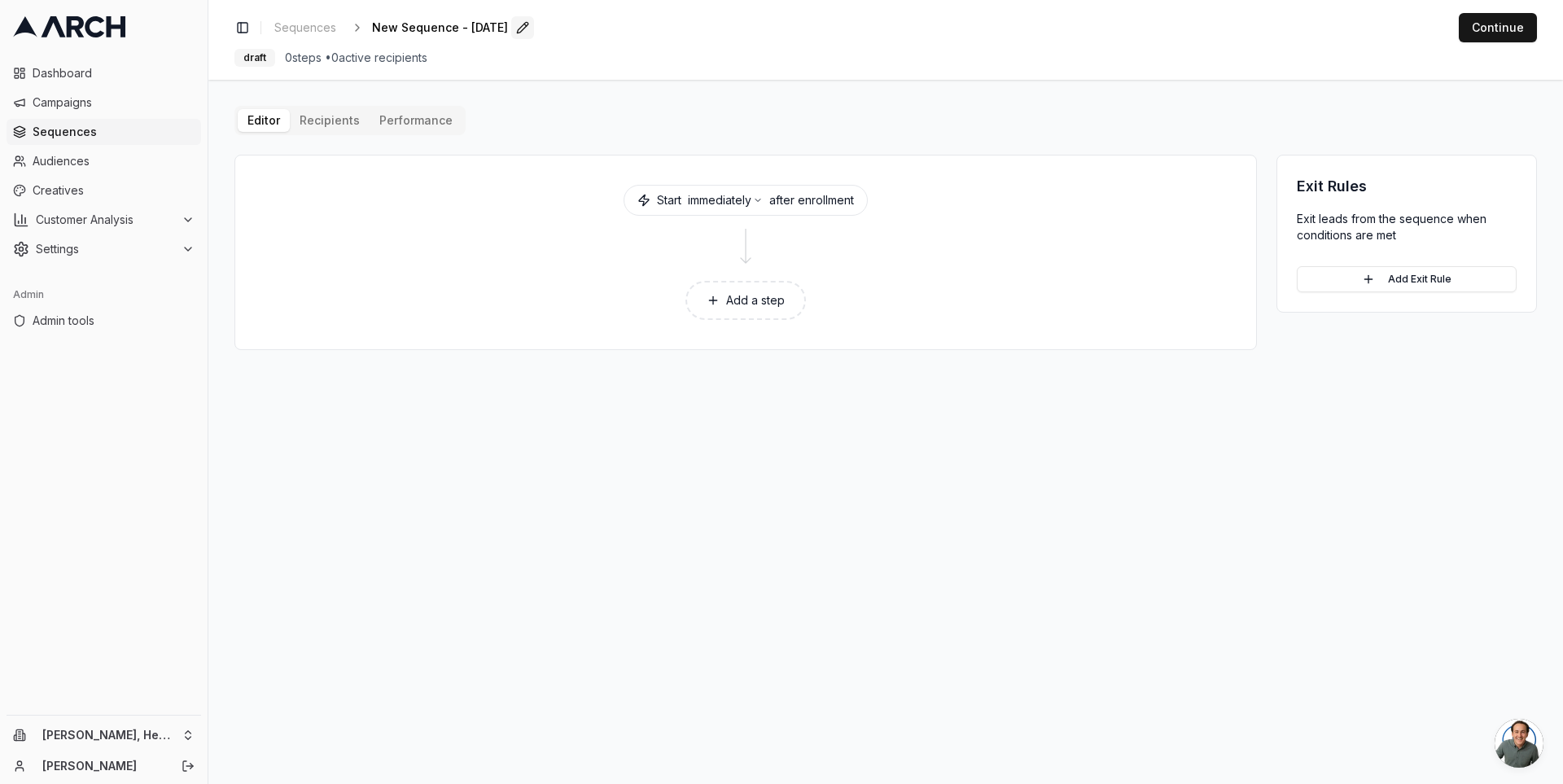
click at [534, 28] on button "Edit" at bounding box center [522, 28] width 23 height 23
type input "Ductober Blast"
click at [568, 24] on div "Save Cancel" at bounding box center [592, 28] width 49 height 23
click at [741, 289] on button "Add a step" at bounding box center [745, 300] width 120 height 39
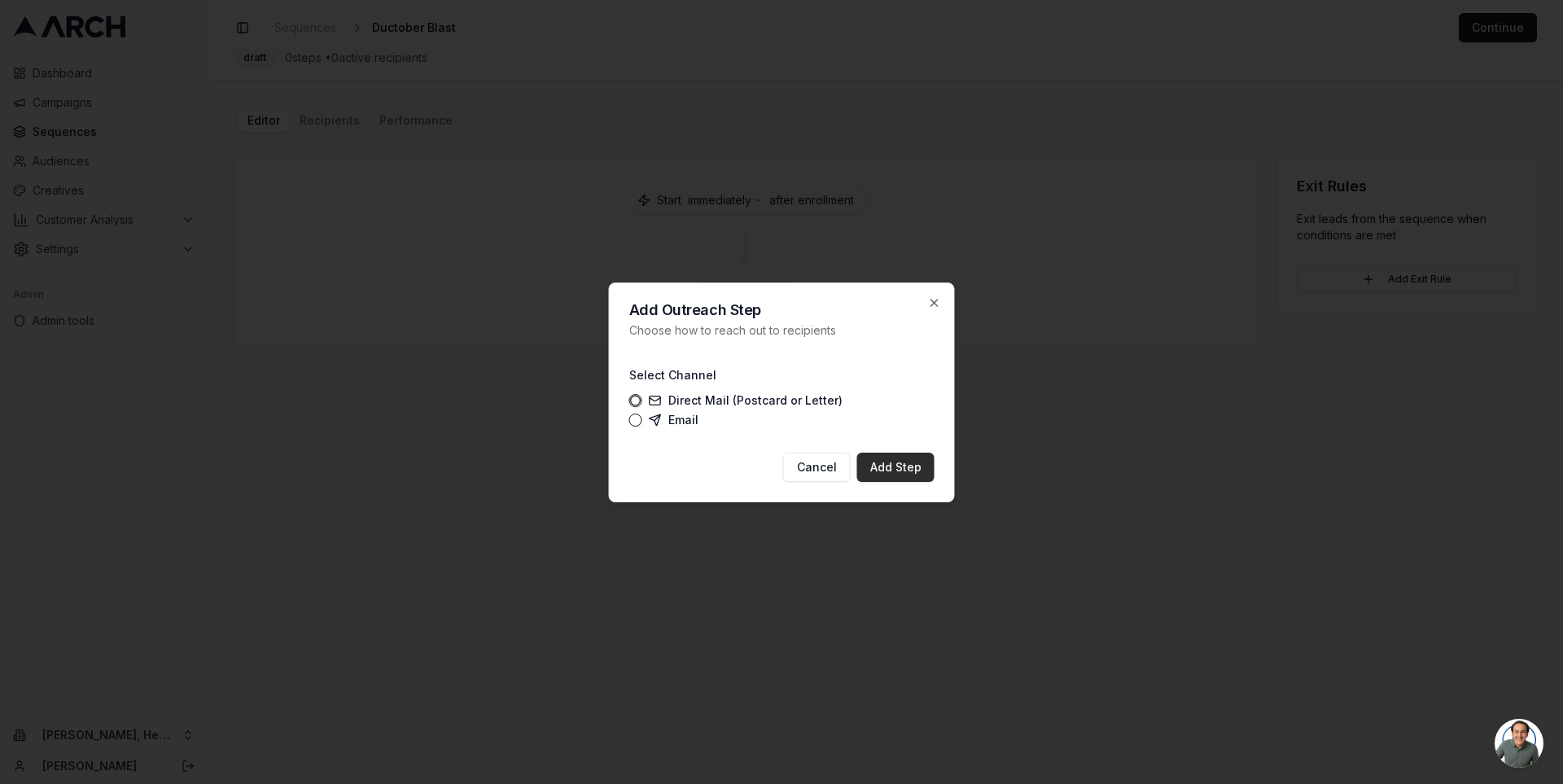
click at [907, 468] on button "Add Step" at bounding box center [895, 467] width 77 height 29
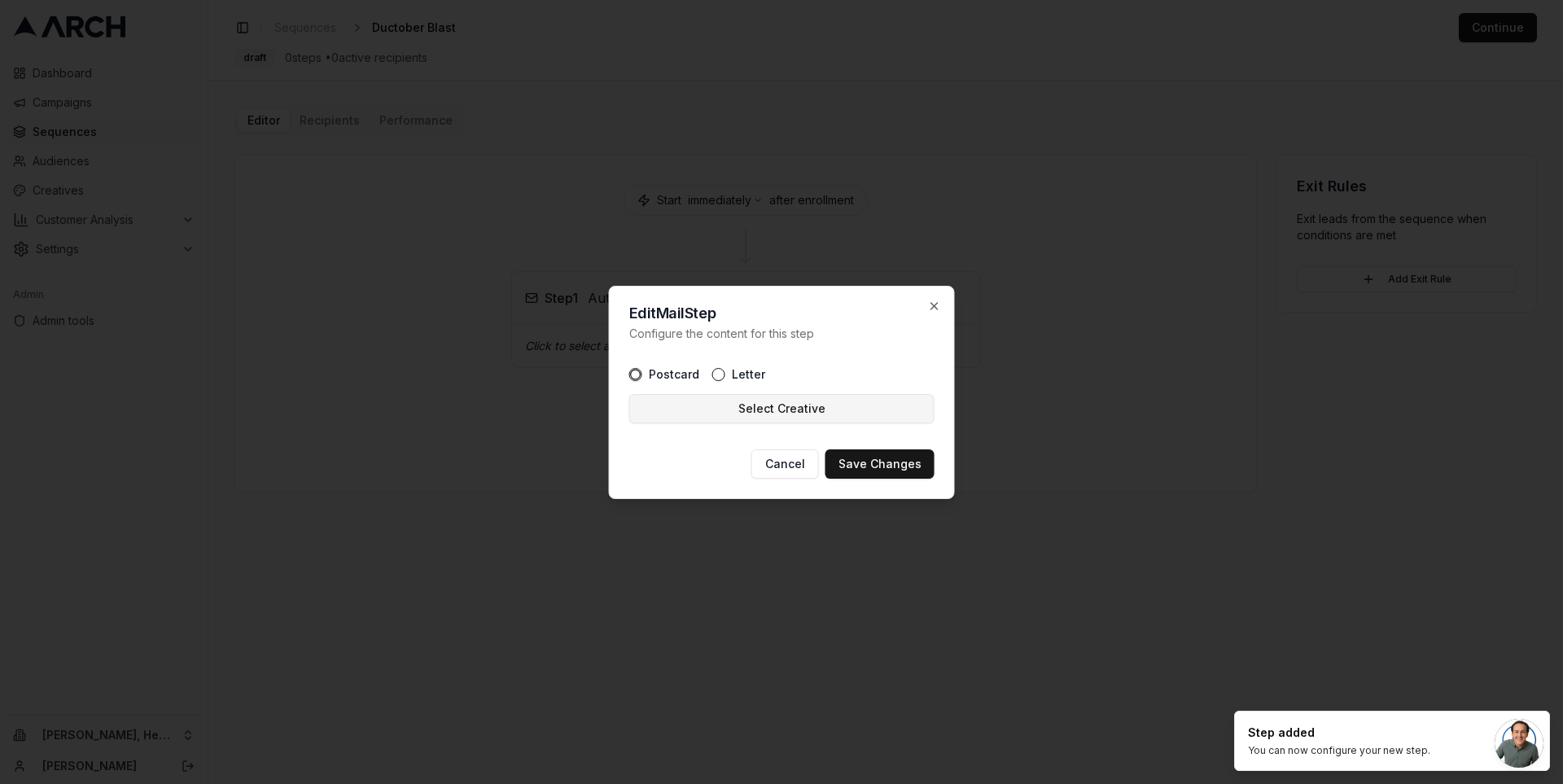
click at [824, 402] on button "Select Creative" at bounding box center [782, 409] width 305 height 29
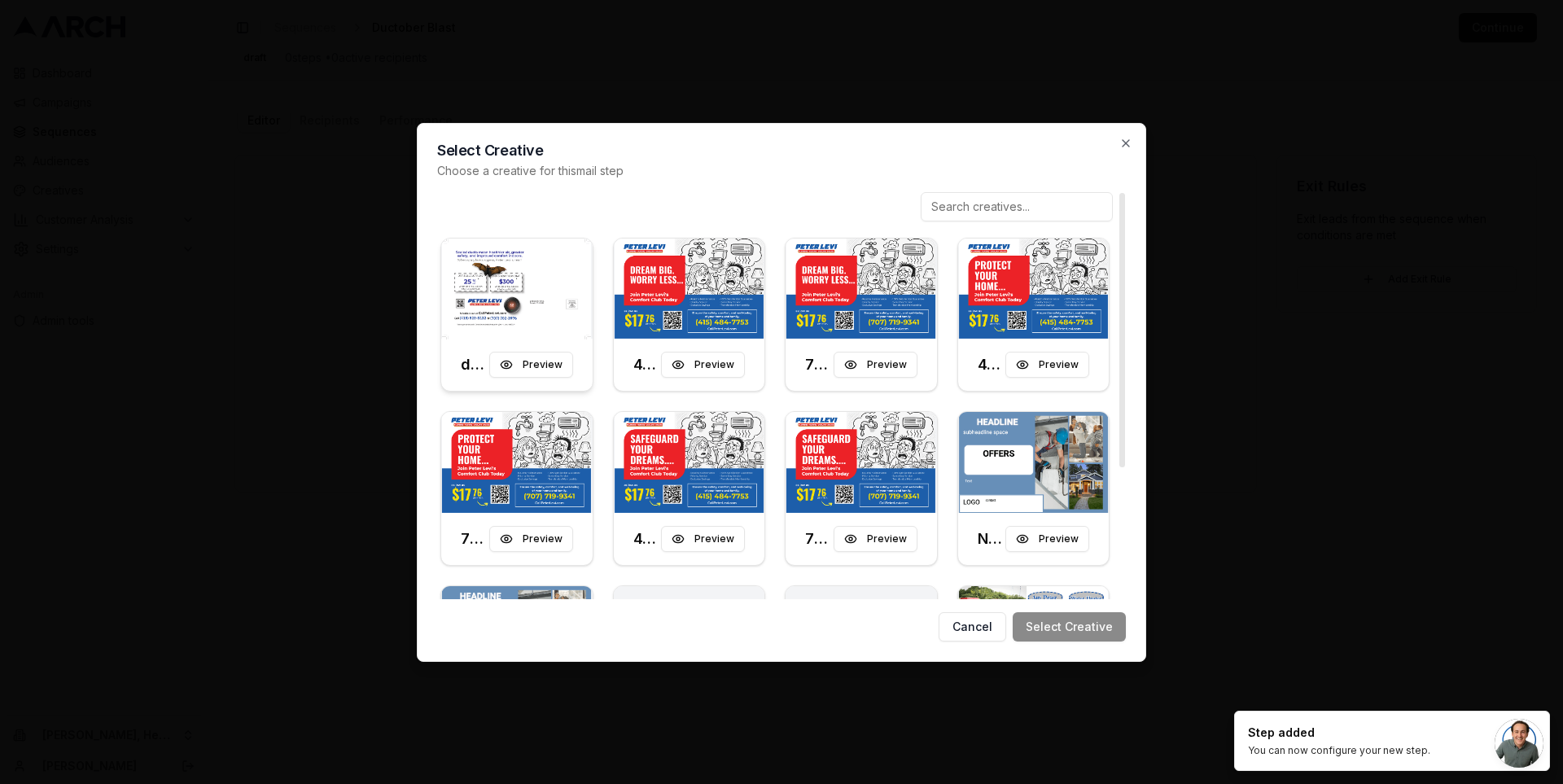
click at [529, 294] on img at bounding box center [516, 289] width 151 height 101
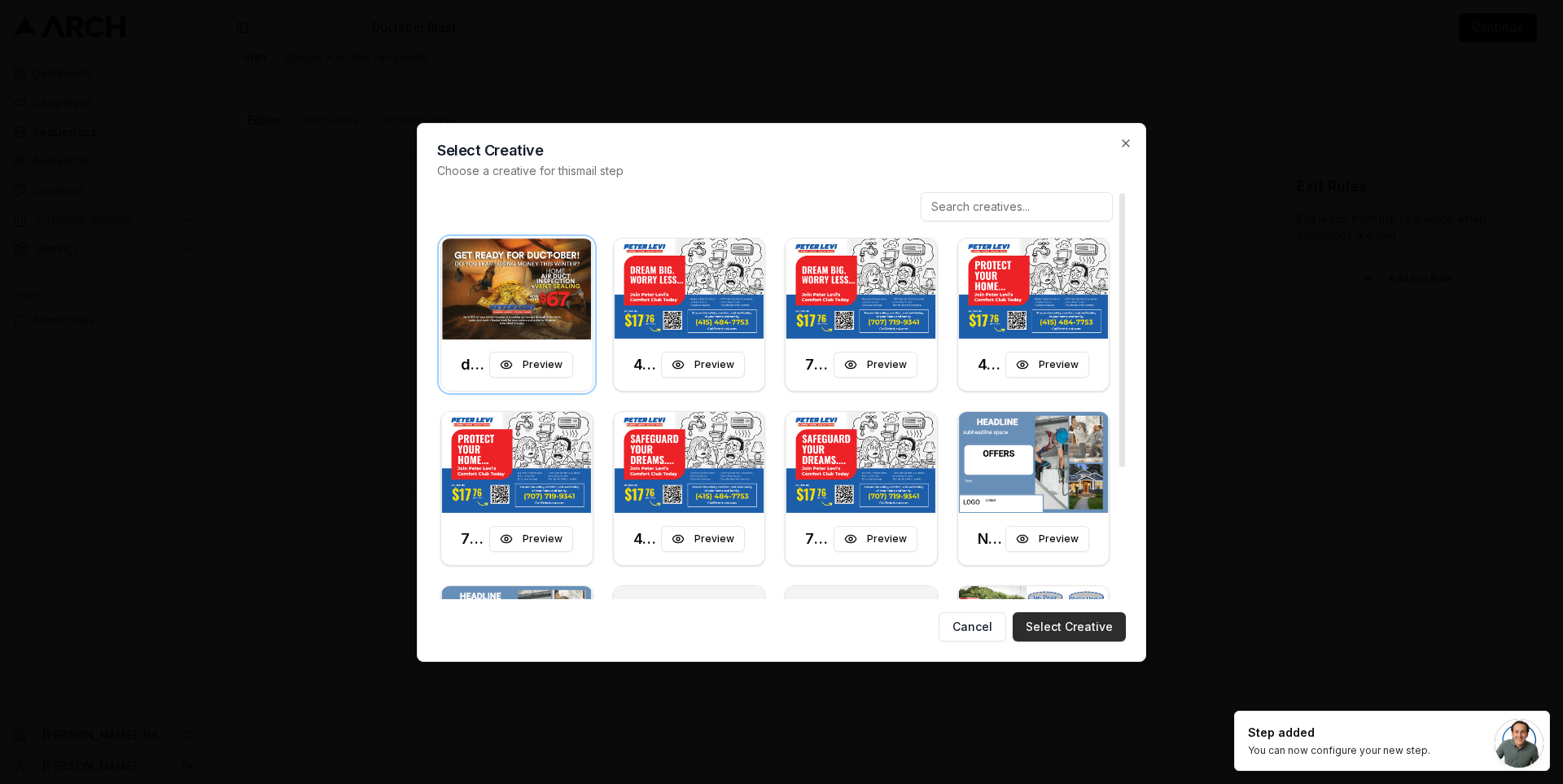
click at [1092, 624] on button "Select Creative" at bounding box center [1069, 626] width 113 height 29
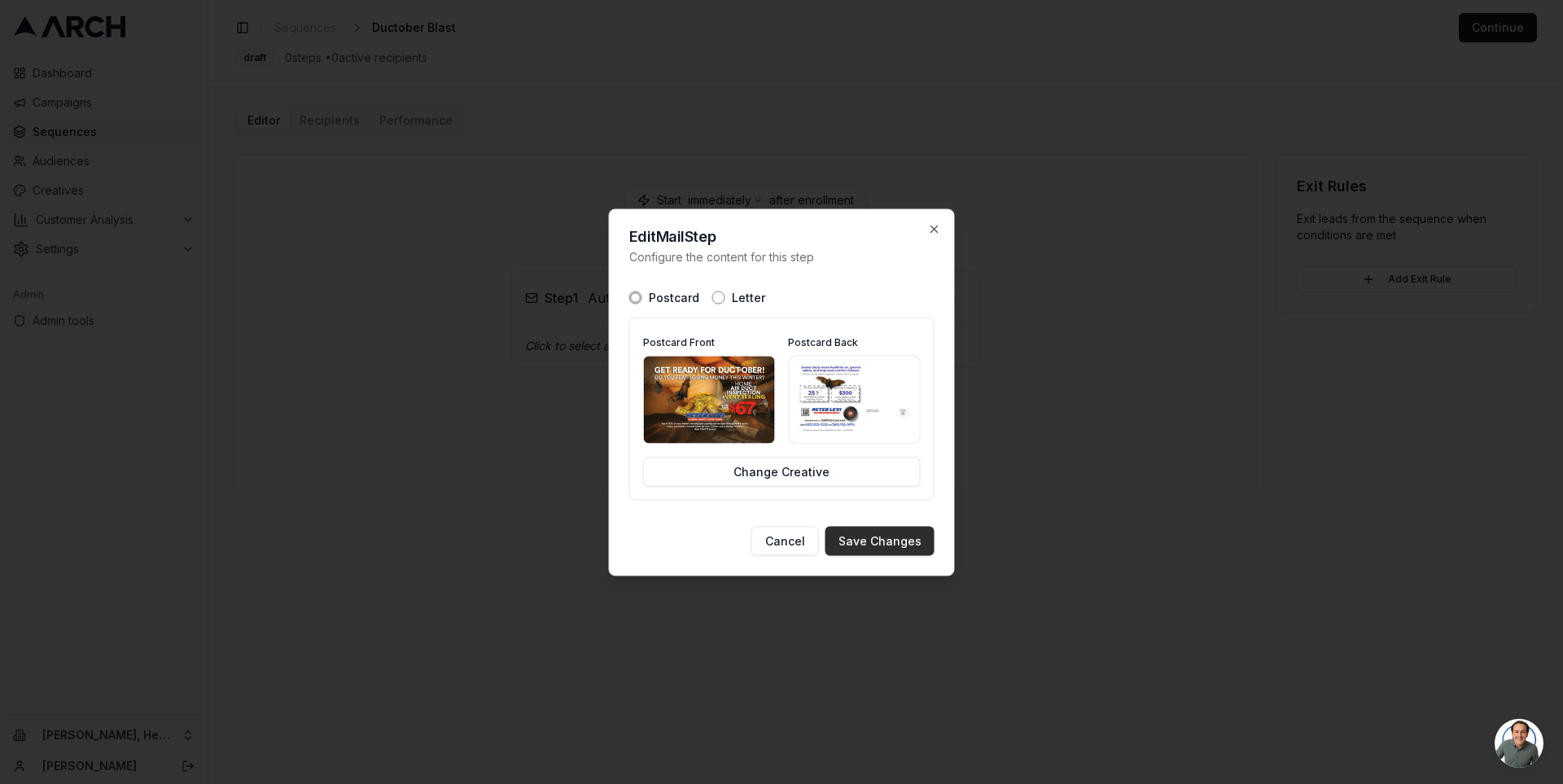
click at [892, 540] on button "Save Changes" at bounding box center [880, 540] width 109 height 29
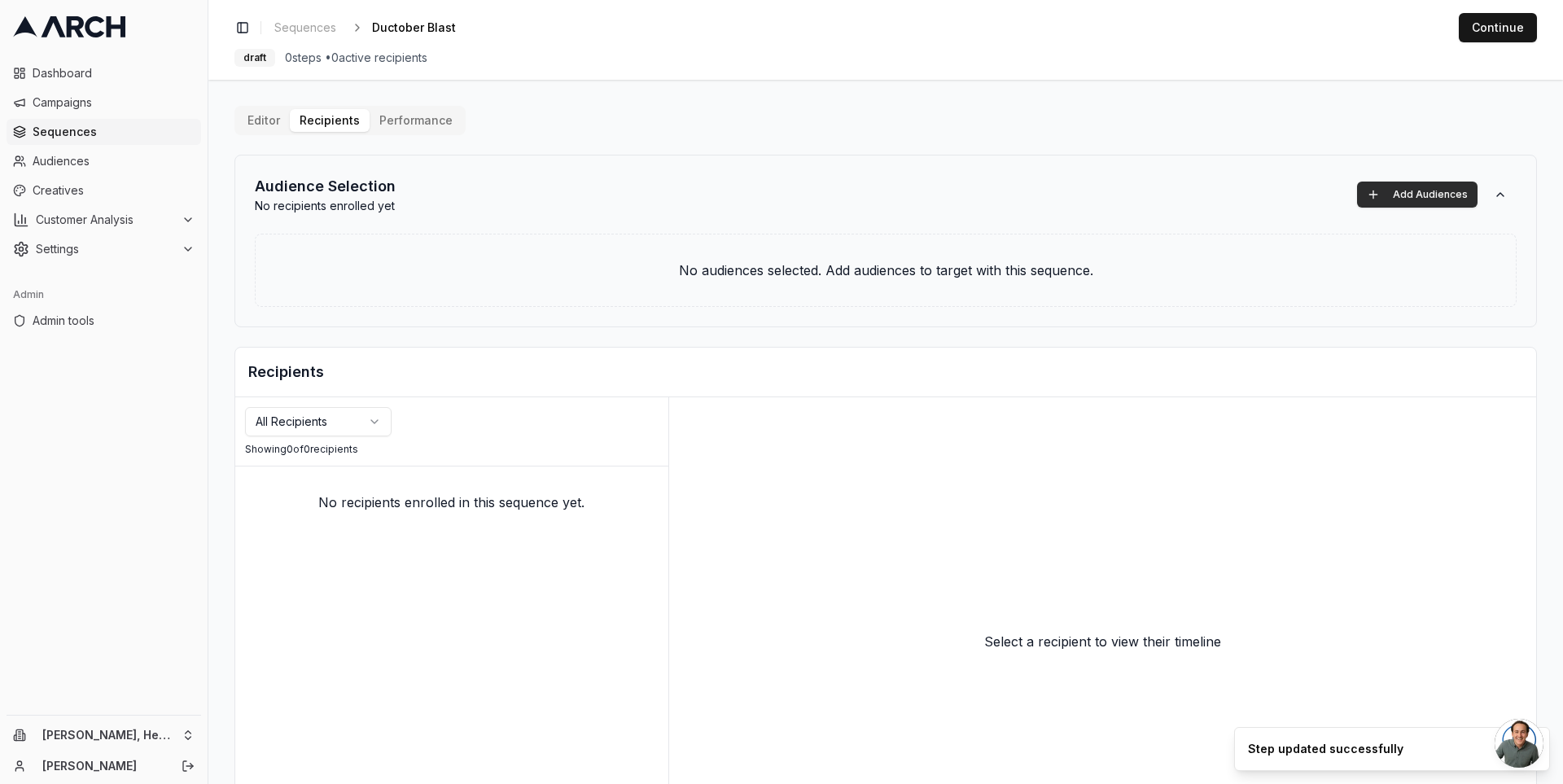
click at [1428, 188] on button "Add Audiences" at bounding box center [1416, 194] width 120 height 26
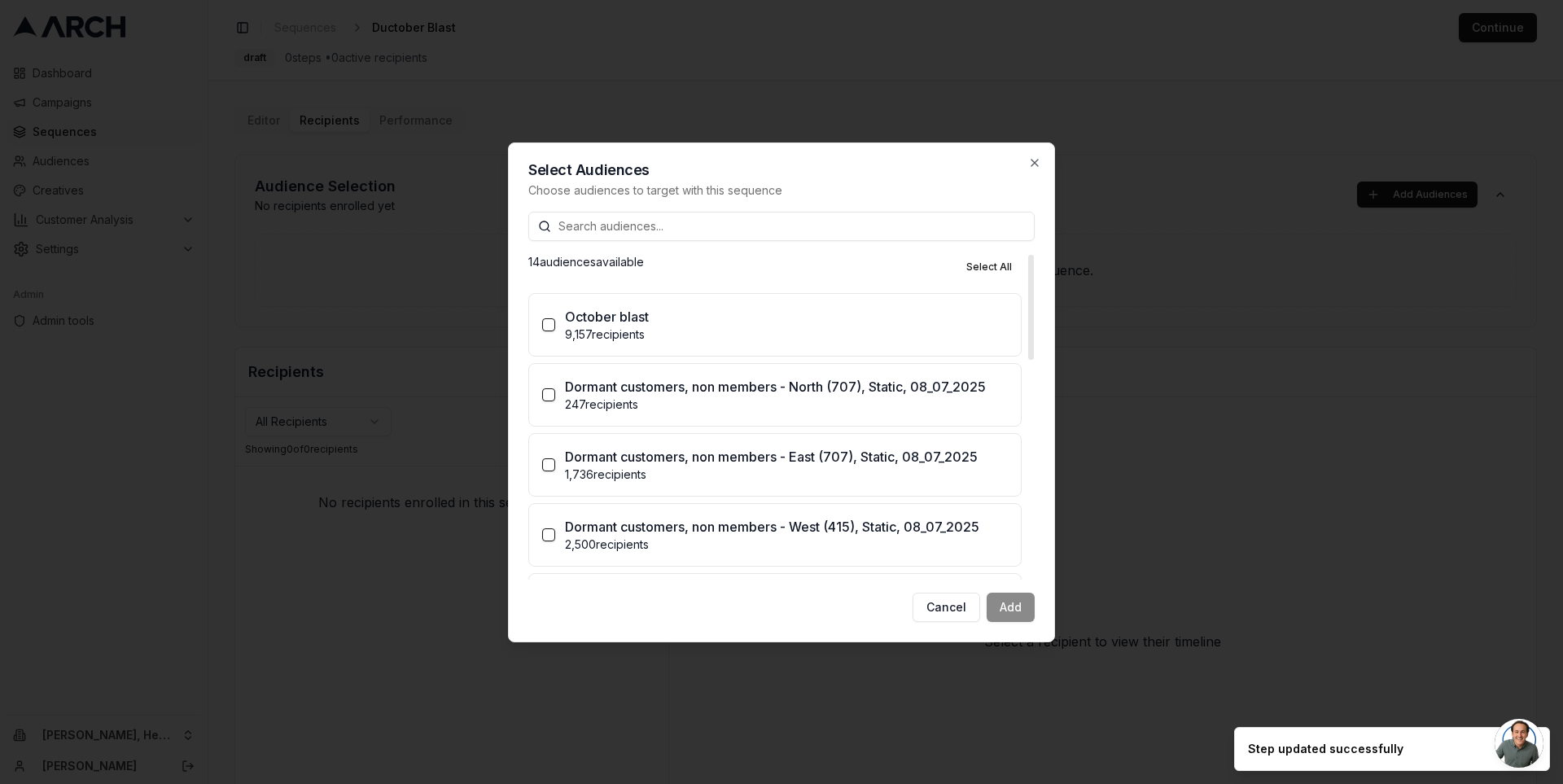
click at [748, 320] on div "October blast" at bounding box center [786, 316] width 443 height 19
click at [555, 320] on button "October blast 9,157 recipients" at bounding box center [549, 325] width 13 height 13
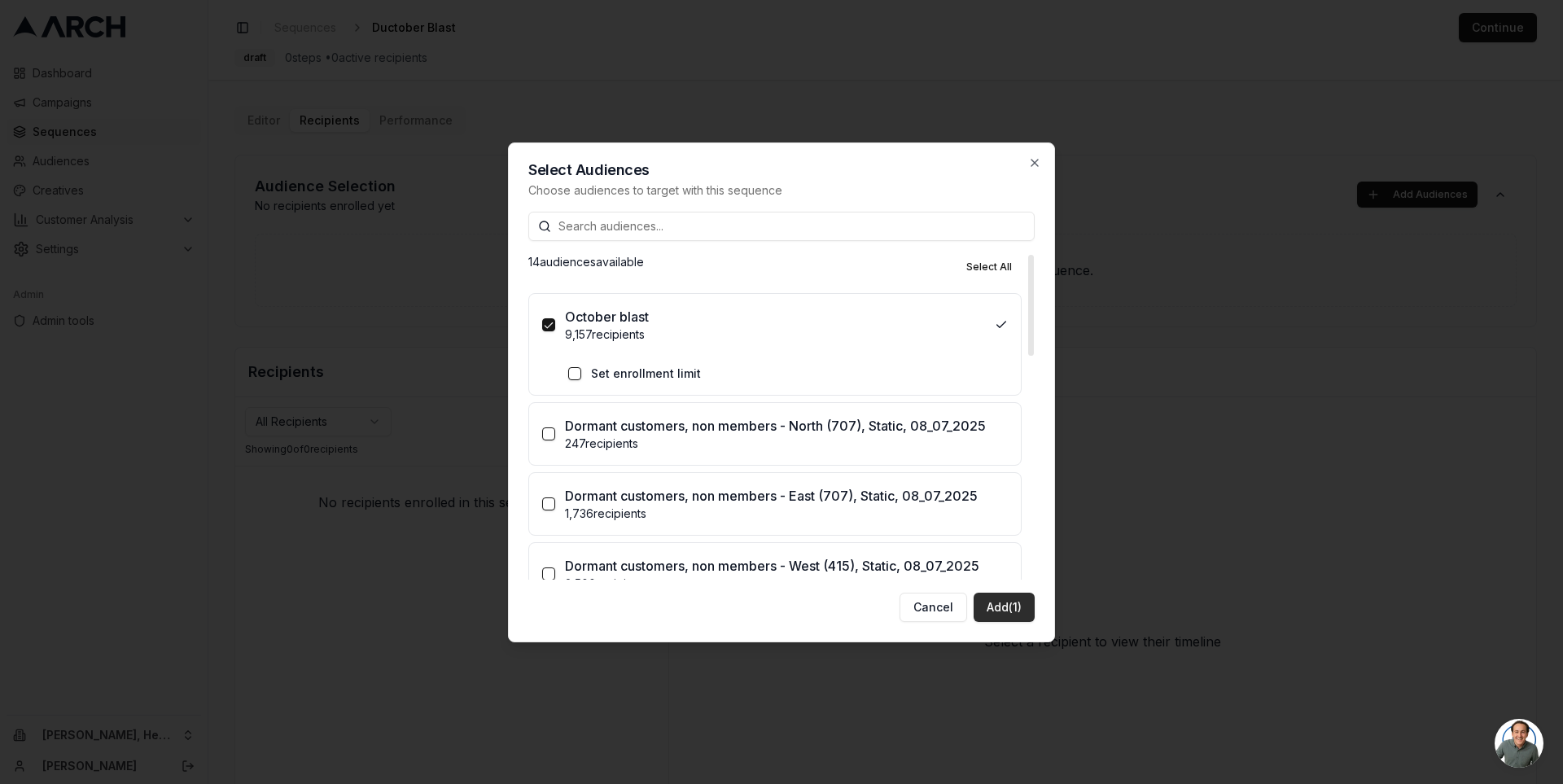
click at [1014, 599] on button "Add (1)" at bounding box center [1003, 607] width 61 height 29
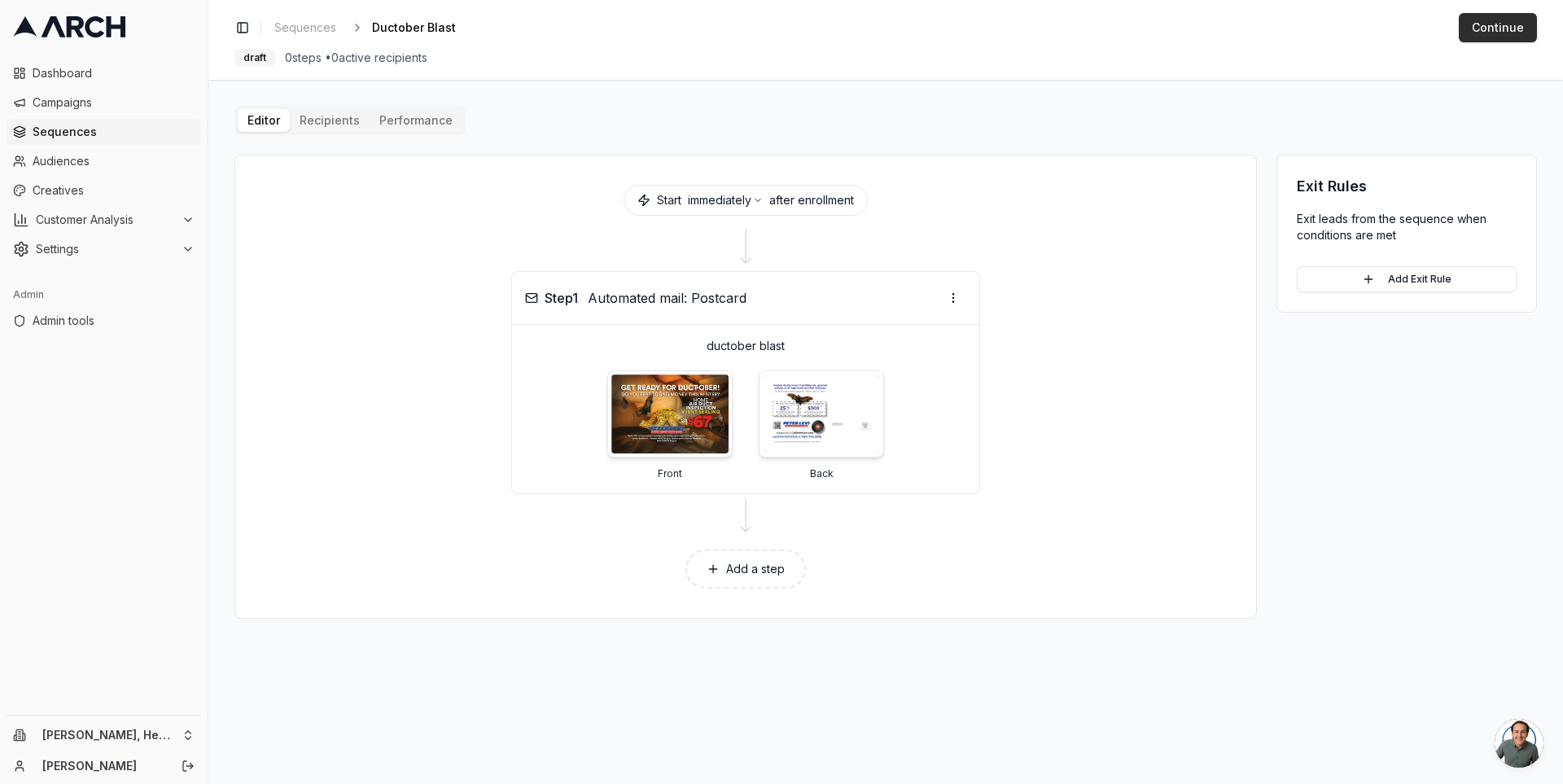
click at [1480, 30] on button "Continue" at bounding box center [1497, 28] width 78 height 29
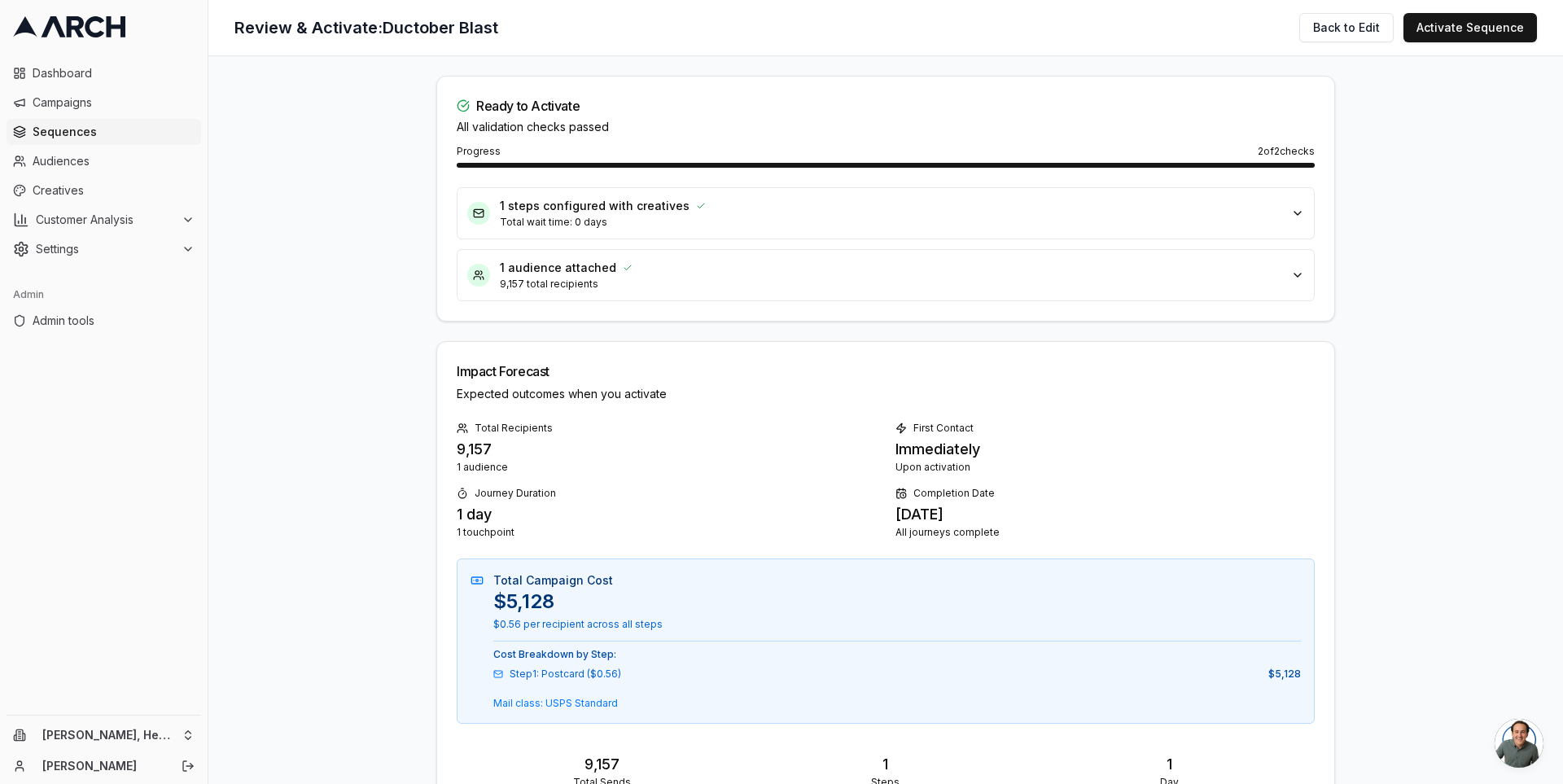
click at [1283, 209] on button "1 steps configured with creatives Total wait time: 0 days" at bounding box center [886, 213] width 857 height 50
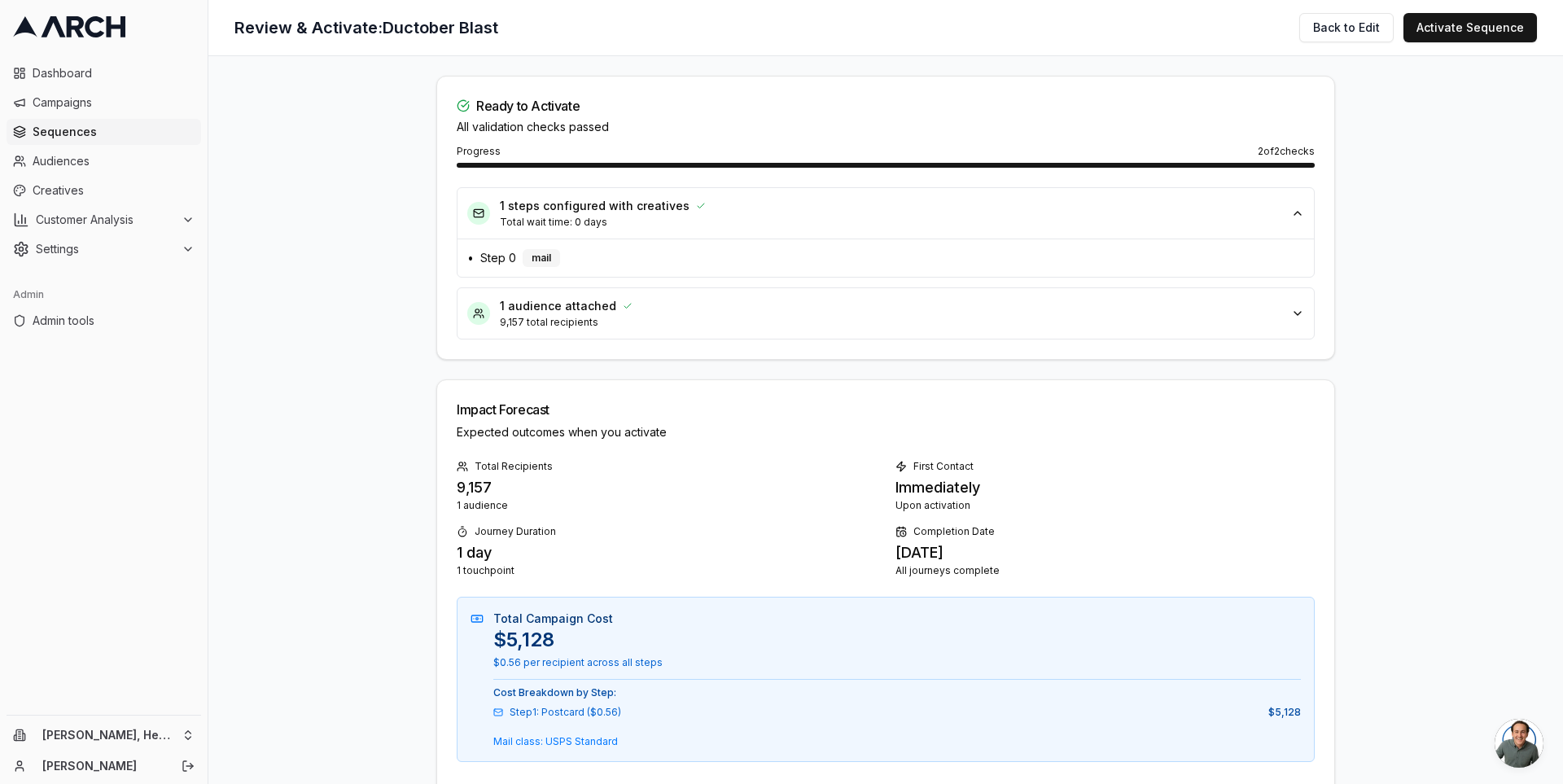
click at [1291, 315] on icon "button" at bounding box center [1297, 314] width 13 height 13
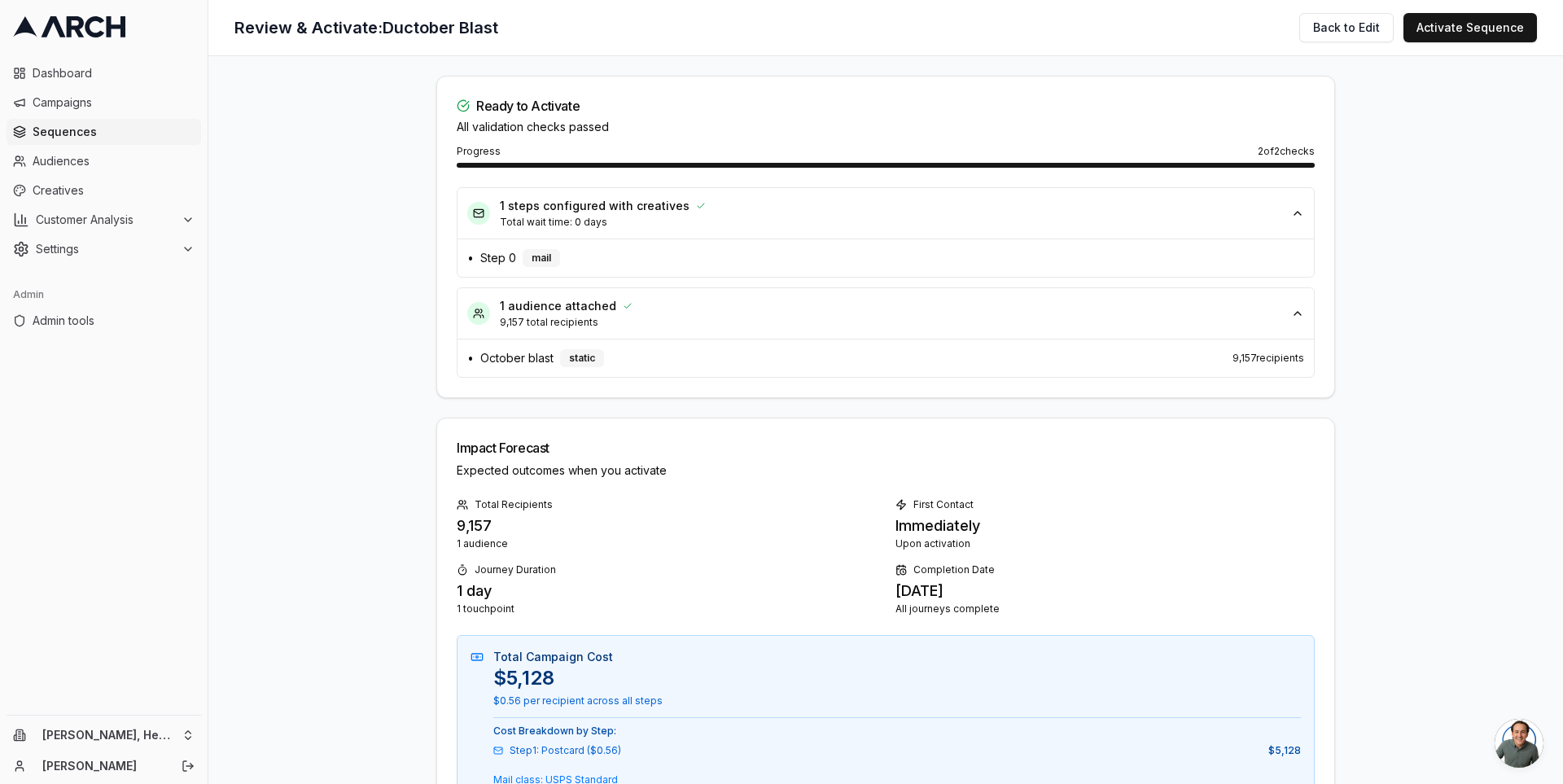
click at [111, 133] on span "Sequences" at bounding box center [113, 132] width 162 height 17
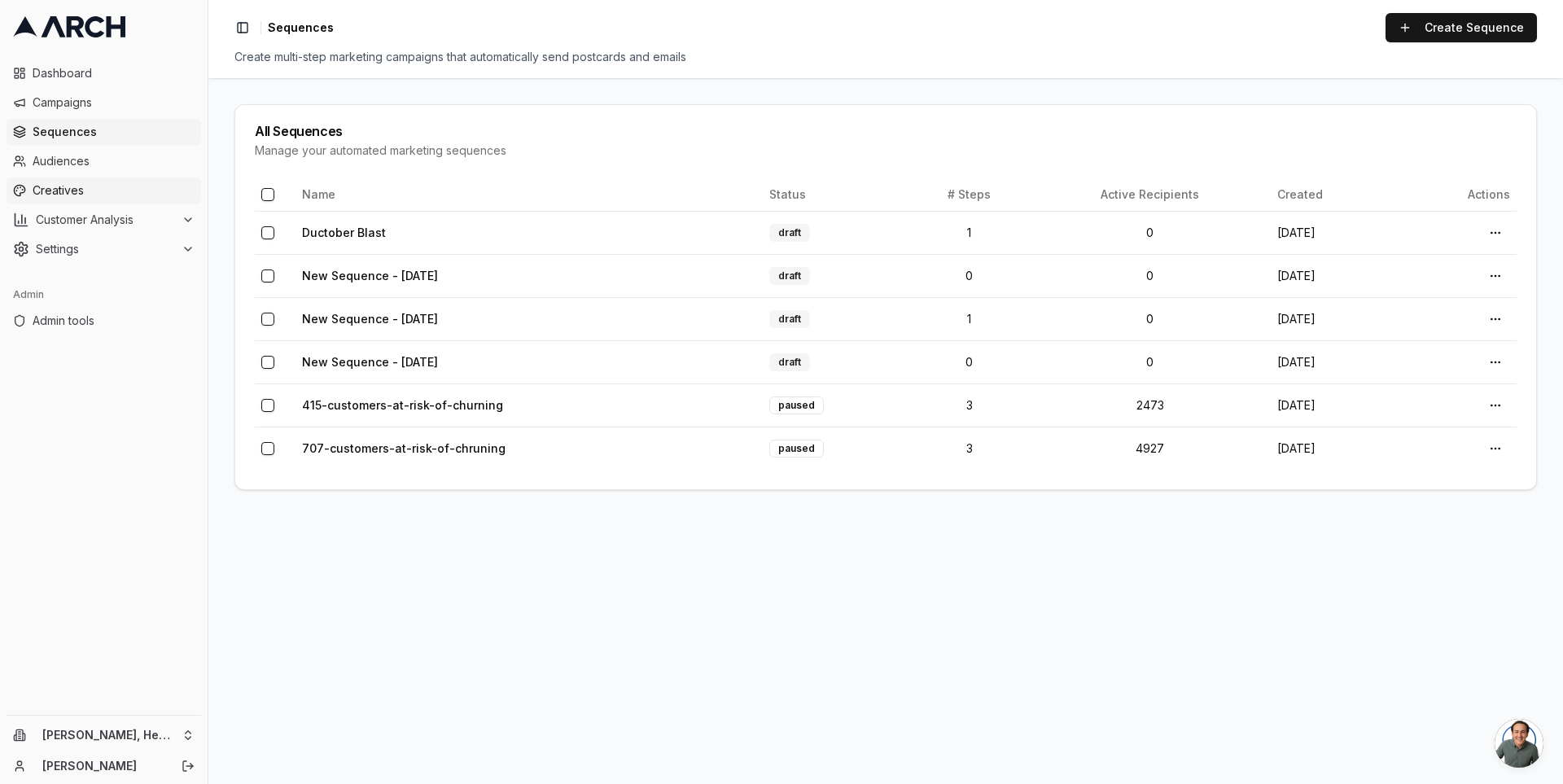
click at [126, 198] on span "Creatives" at bounding box center [113, 191] width 162 height 17
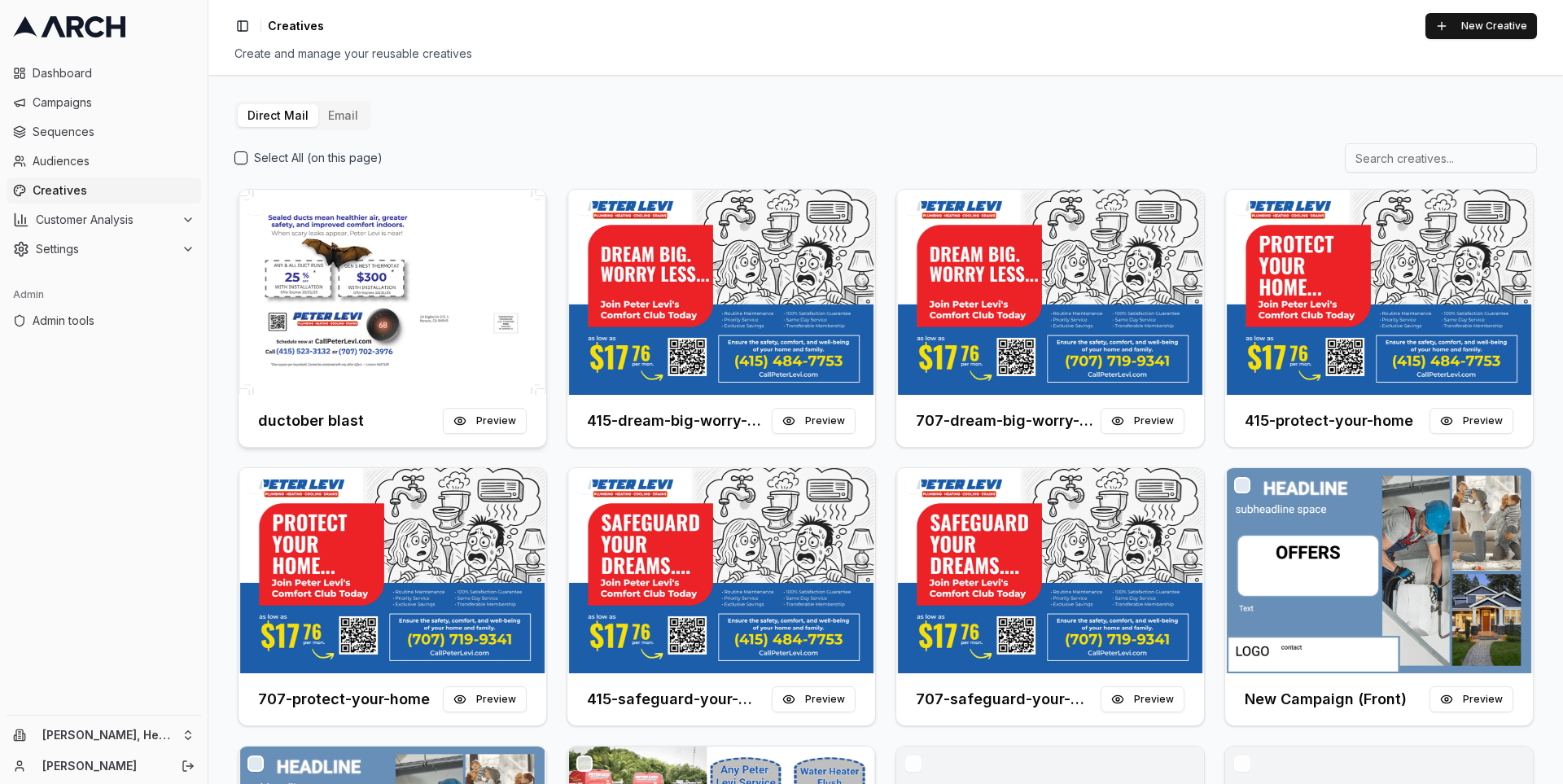
click at [379, 250] on img at bounding box center [392, 293] width 307 height 205
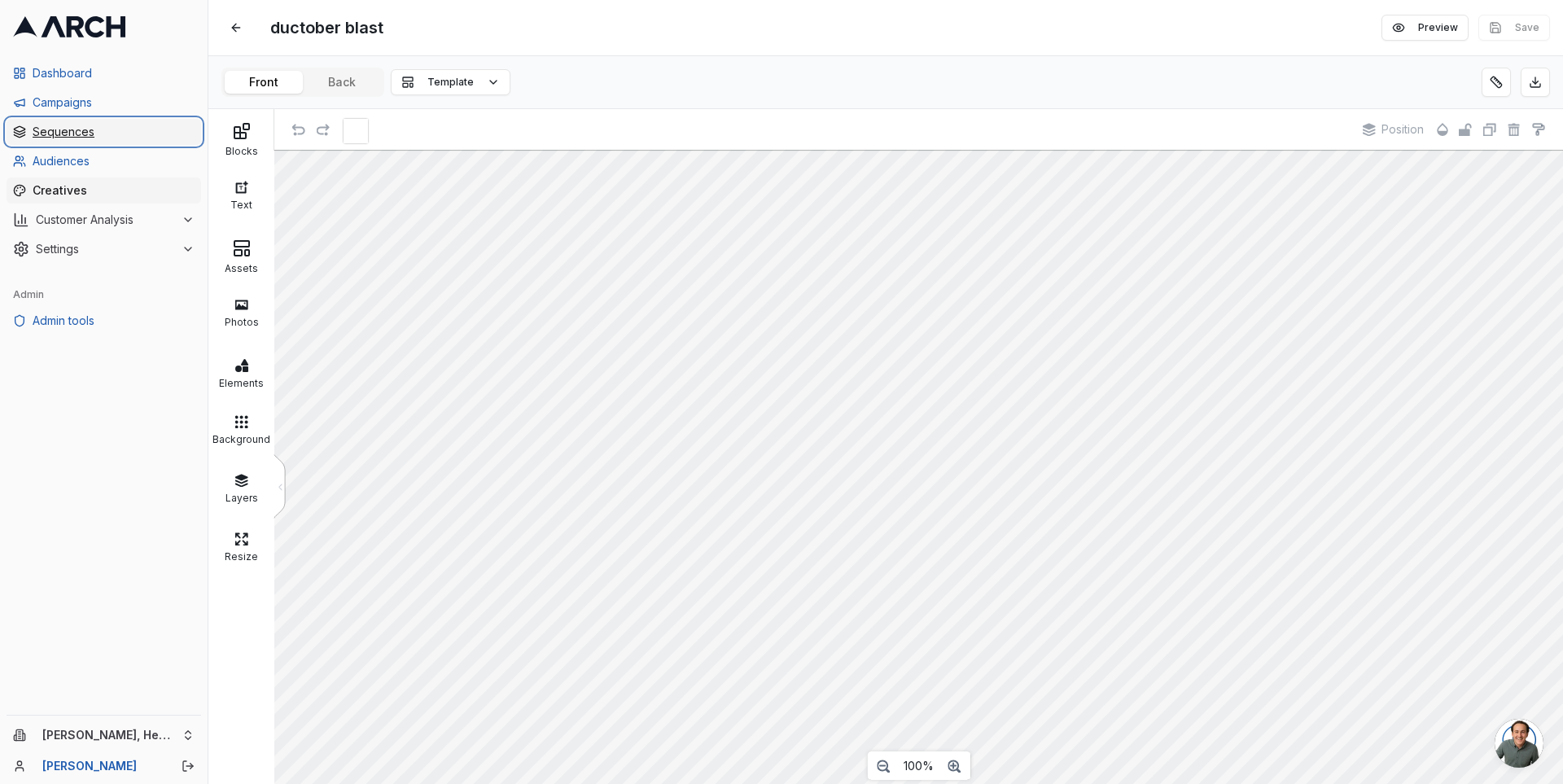
click at [77, 134] on span "Sequences" at bounding box center [113, 132] width 162 height 17
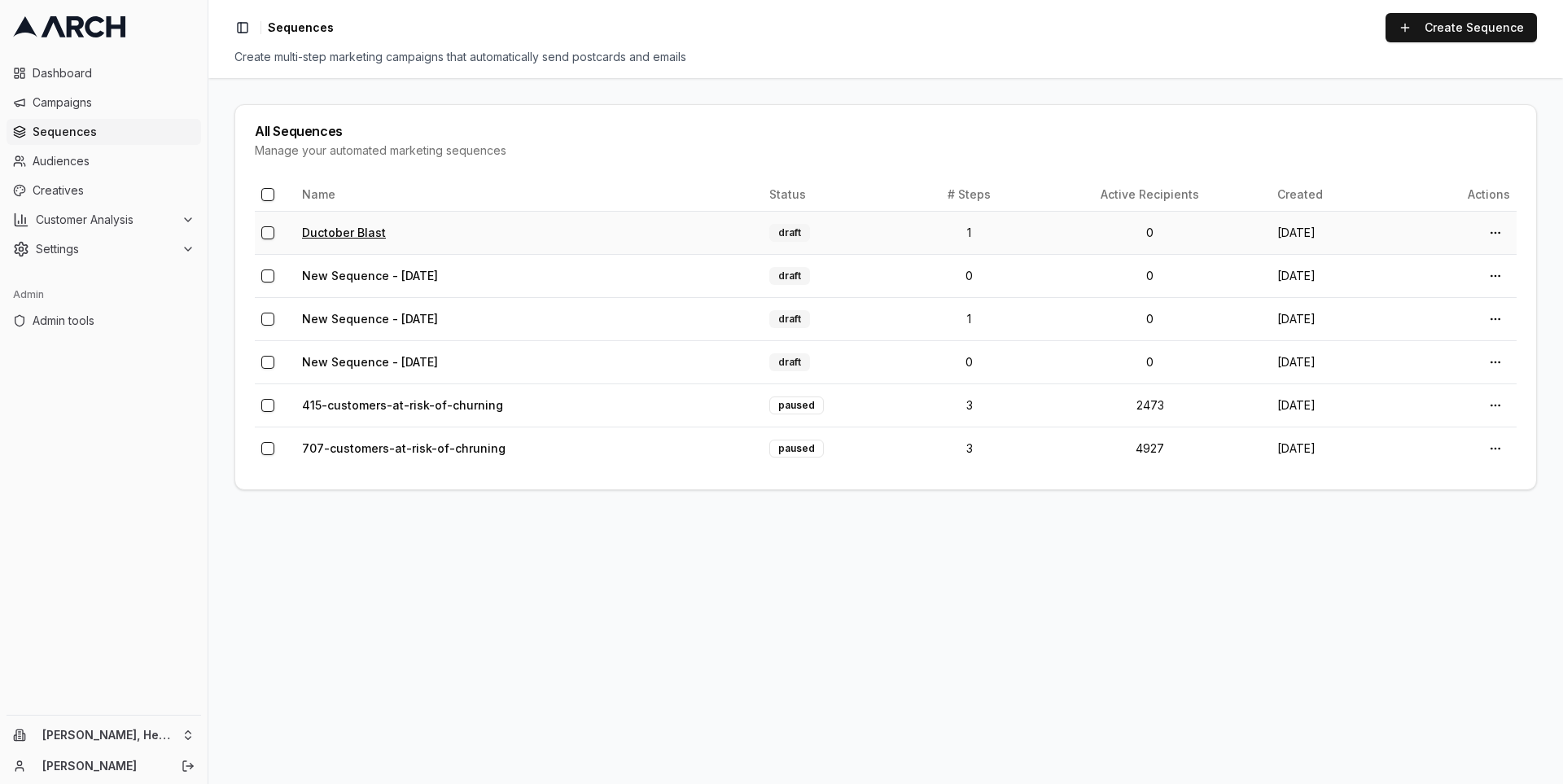
click at [339, 228] on link "Ductober Blast" at bounding box center [343, 232] width 83 height 14
